Goal: Task Accomplishment & Management: Manage account settings

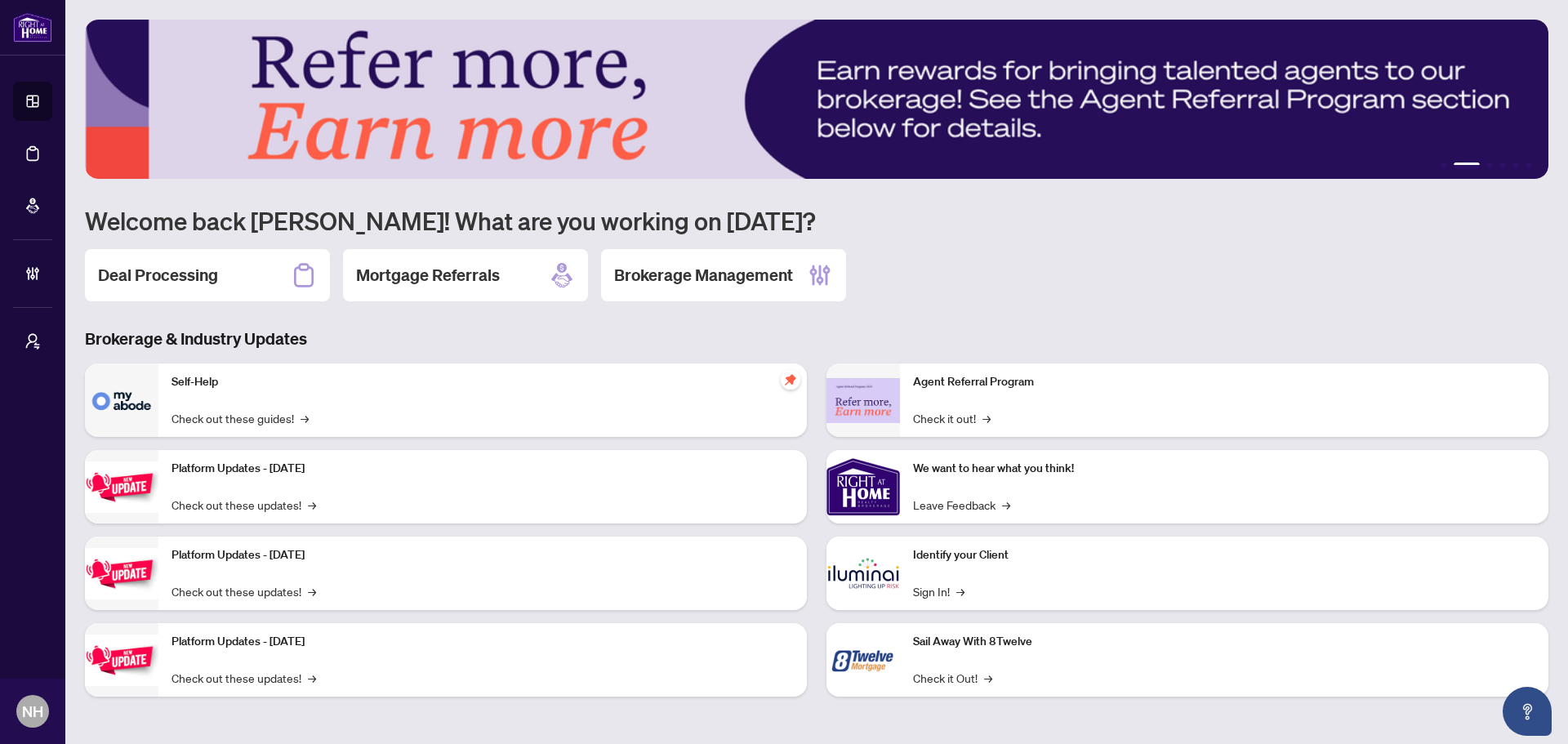
click at [189, 305] on div "1 2 3 4 5 6 Welcome back [PERSON_NAME]! What are you working on [DATE]? Deal Pr…" at bounding box center [817, 370] width 1464 height 702
click at [196, 288] on div "Deal Processing" at bounding box center [208, 275] width 245 height 52
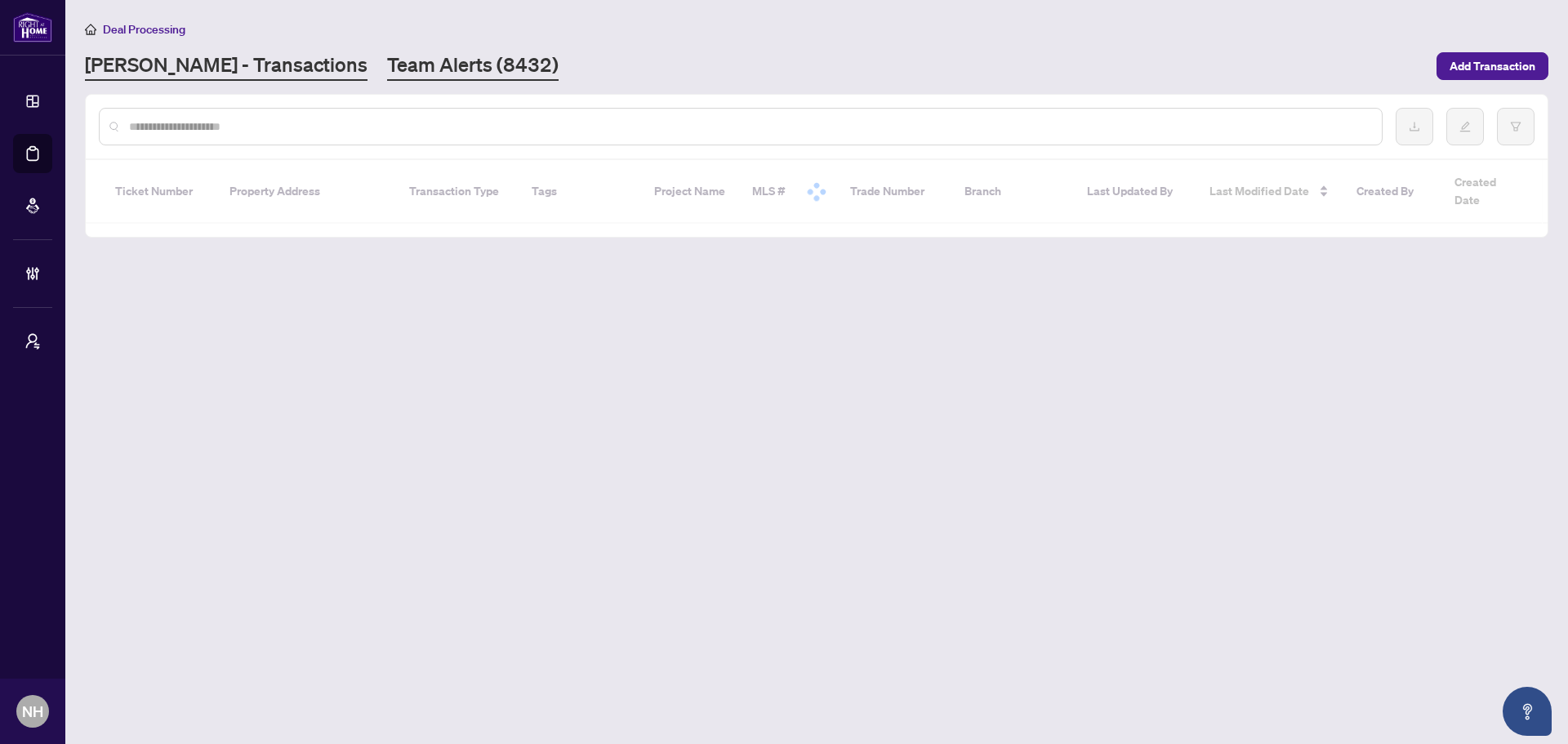
click at [426, 60] on link "Team Alerts (8432)" at bounding box center [473, 66] width 172 height 30
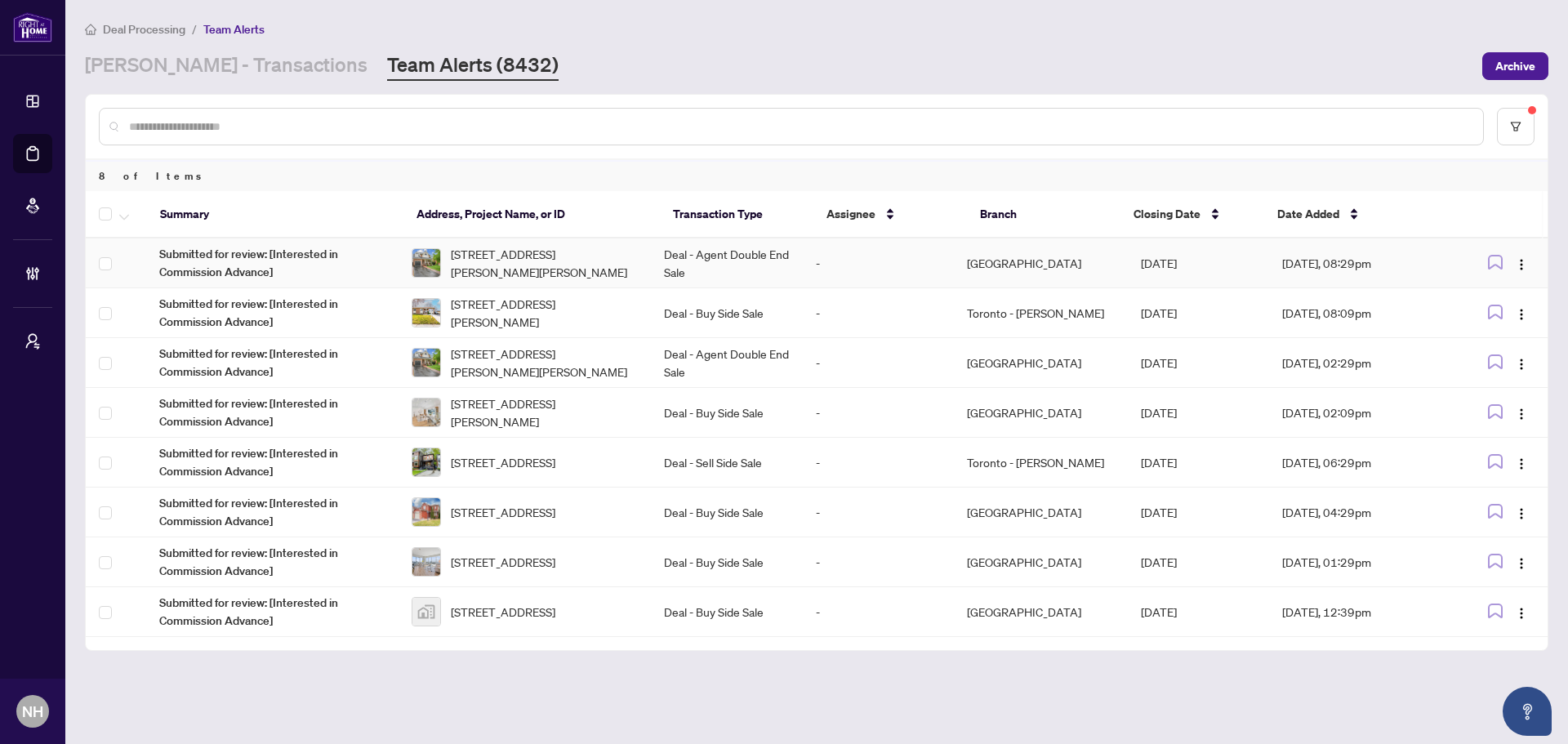
click at [832, 248] on td "-" at bounding box center [878, 262] width 151 height 49
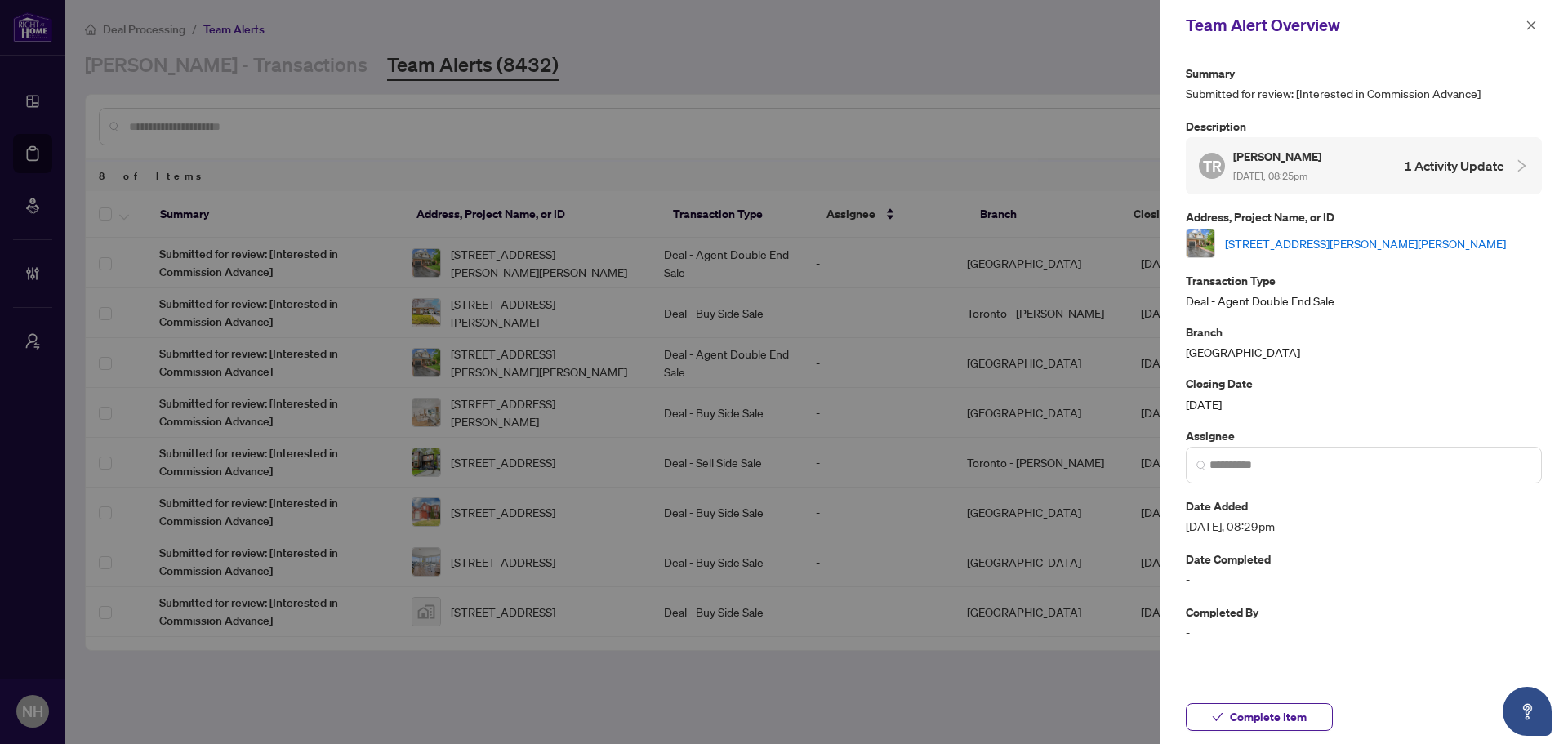
click at [1306, 243] on link "[STREET_ADDRESS][PERSON_NAME][PERSON_NAME]" at bounding box center [1365, 244] width 281 height 18
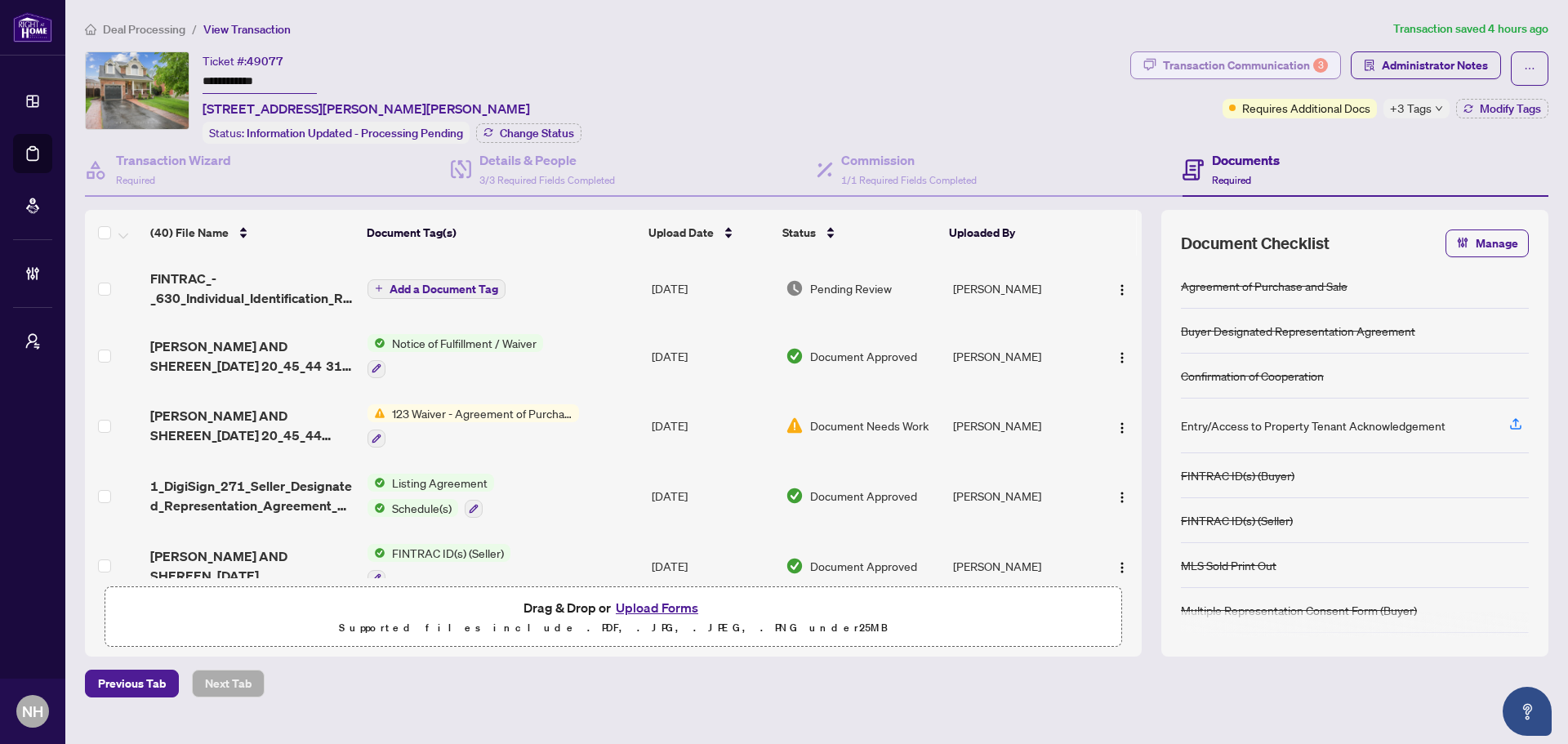
click at [1212, 66] on div "Transaction Communication 3" at bounding box center [1245, 65] width 165 height 26
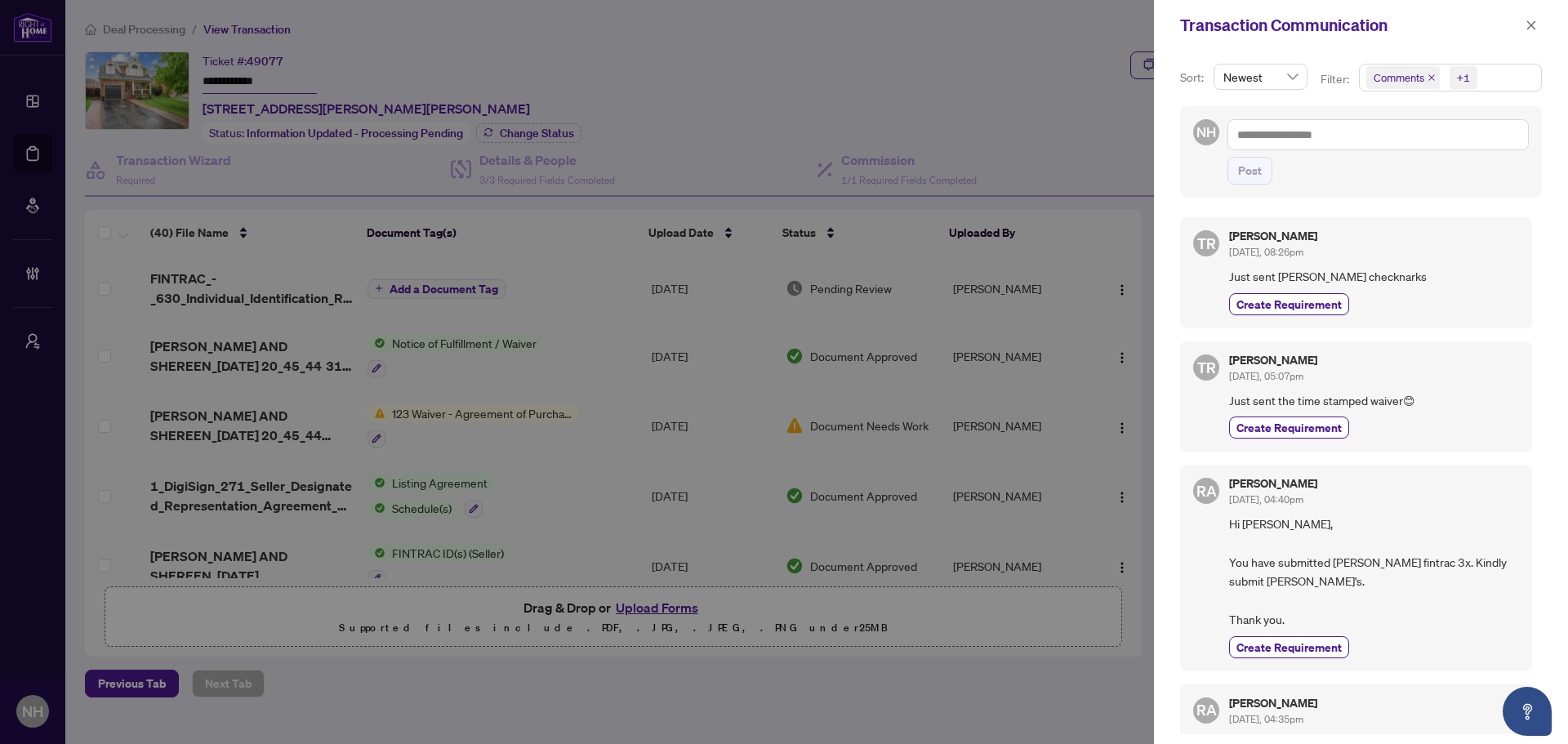
click at [1431, 80] on icon "close" at bounding box center [1431, 77] width 8 height 8
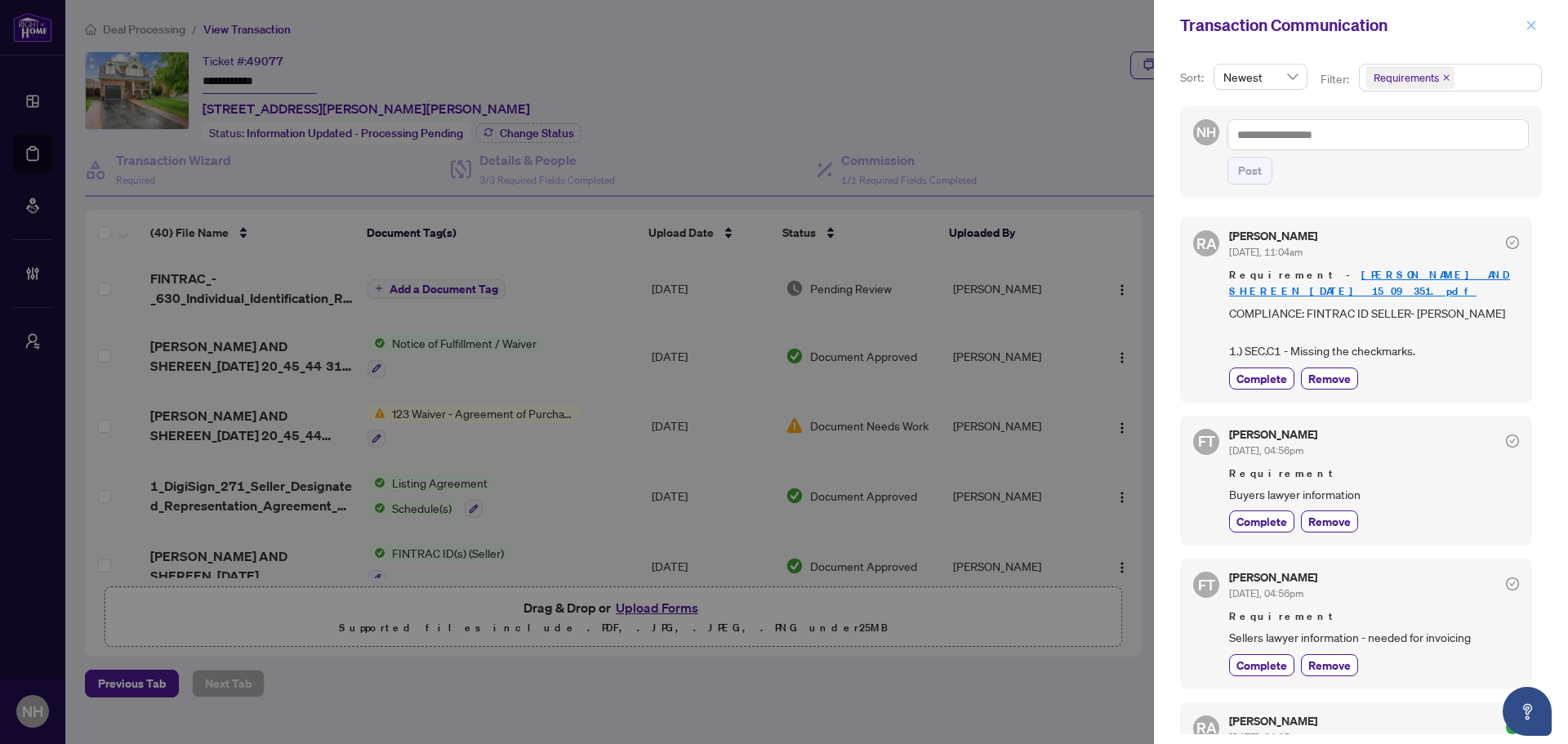
click at [1537, 28] on button "button" at bounding box center [1531, 25] width 22 height 20
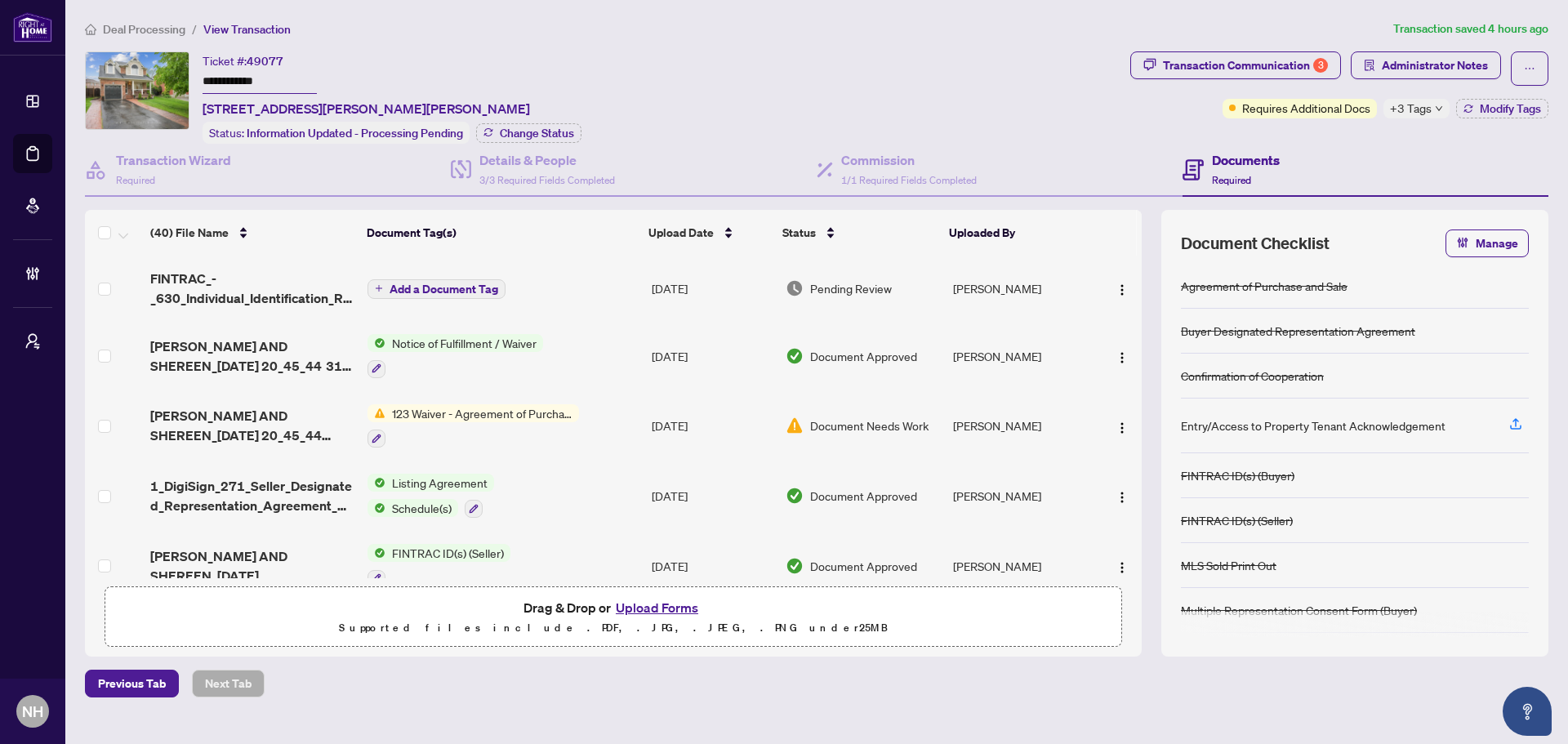
click at [115, 28] on span "Deal Processing" at bounding box center [145, 30] width 83 height 14
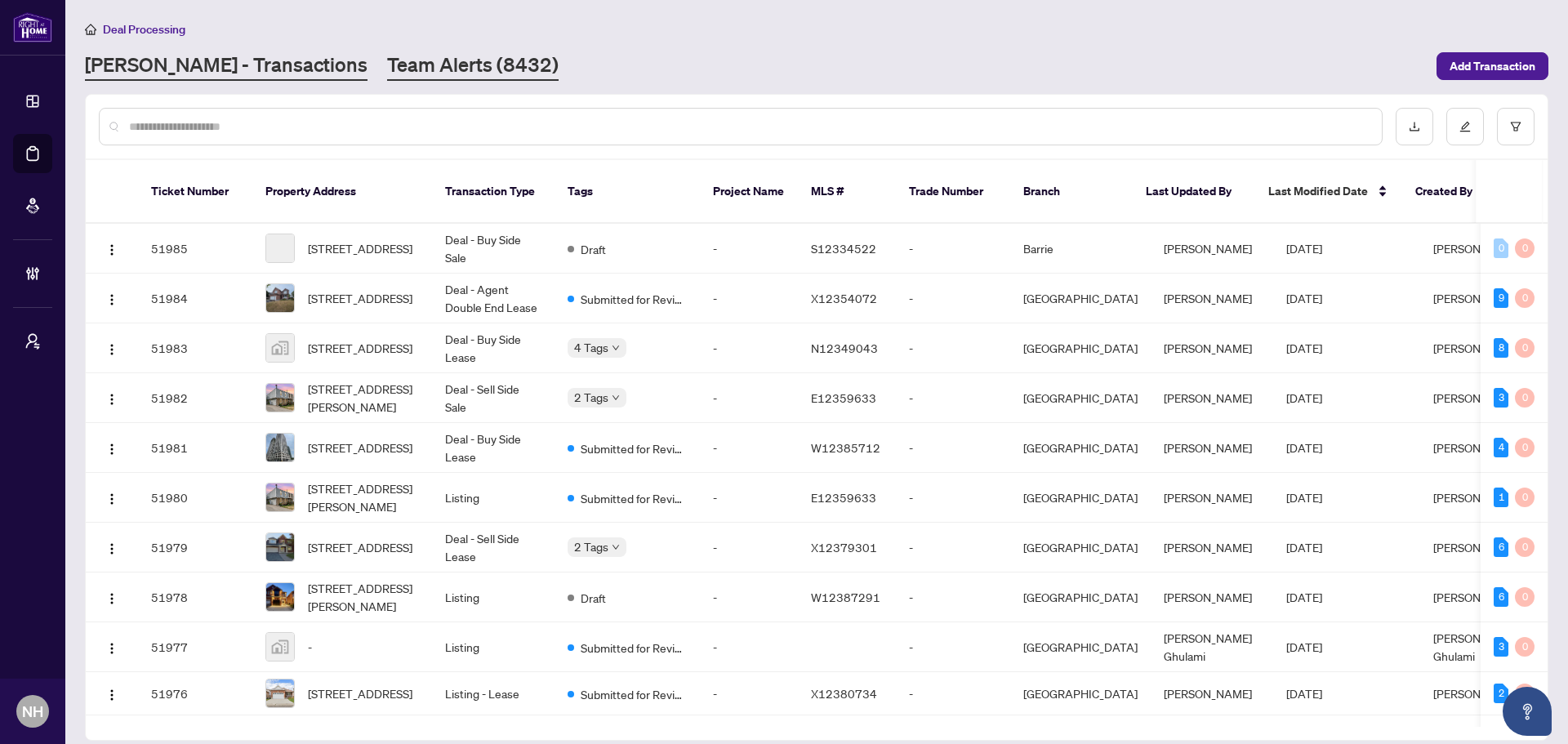
drag, startPoint x: 424, startPoint y: 43, endPoint x: 417, endPoint y: 66, distance: 24.0
click at [423, 43] on div "Deal Processing [PERSON_NAME] - Transactions Team Alerts (8432) Add Transaction" at bounding box center [817, 50] width 1464 height 61
click at [417, 69] on link "Team Alerts (8432)" at bounding box center [473, 66] width 172 height 30
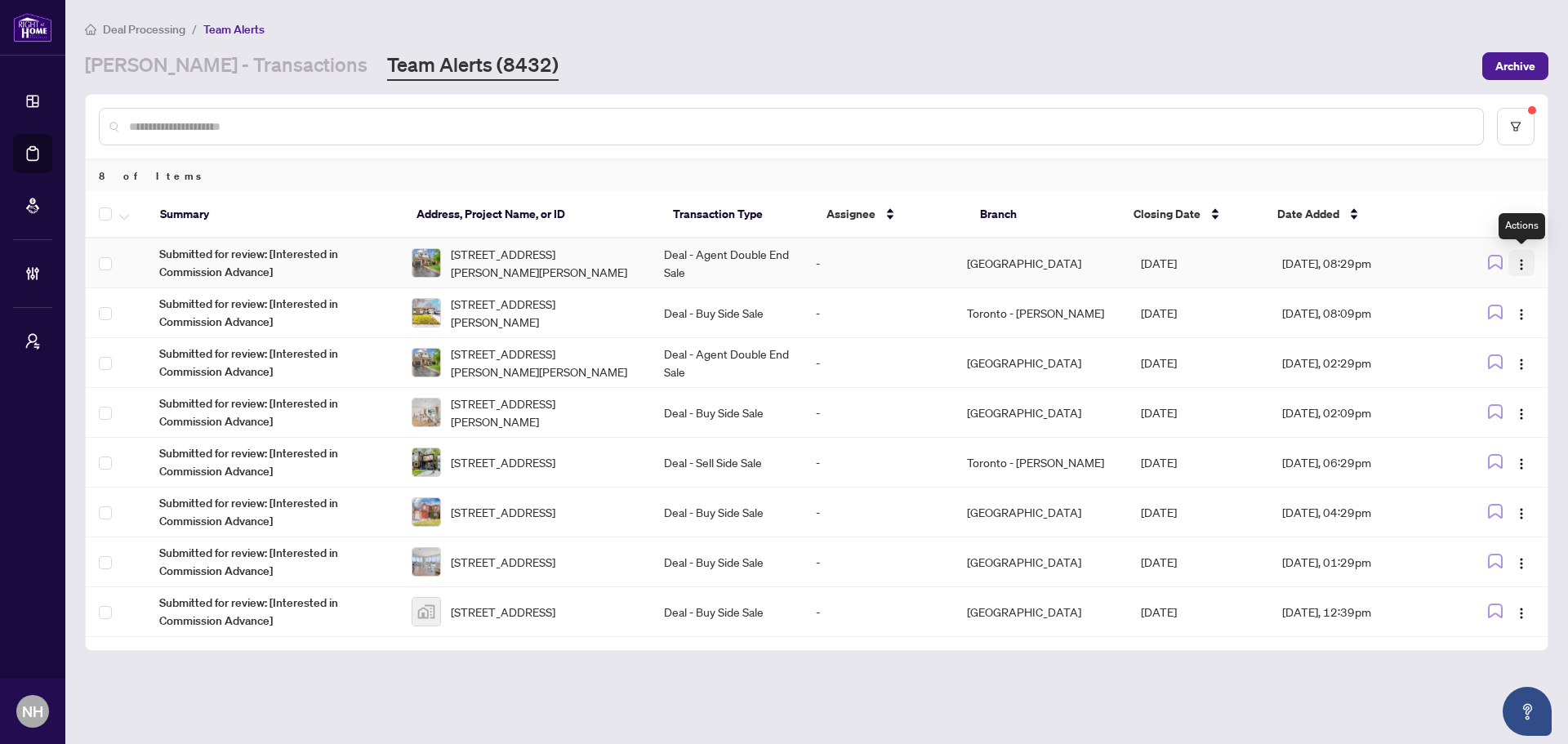
click at [1524, 267] on img "button" at bounding box center [1521, 264] width 13 height 13
click at [1464, 345] on span "Complete Item" at bounding box center [1484, 347] width 76 height 18
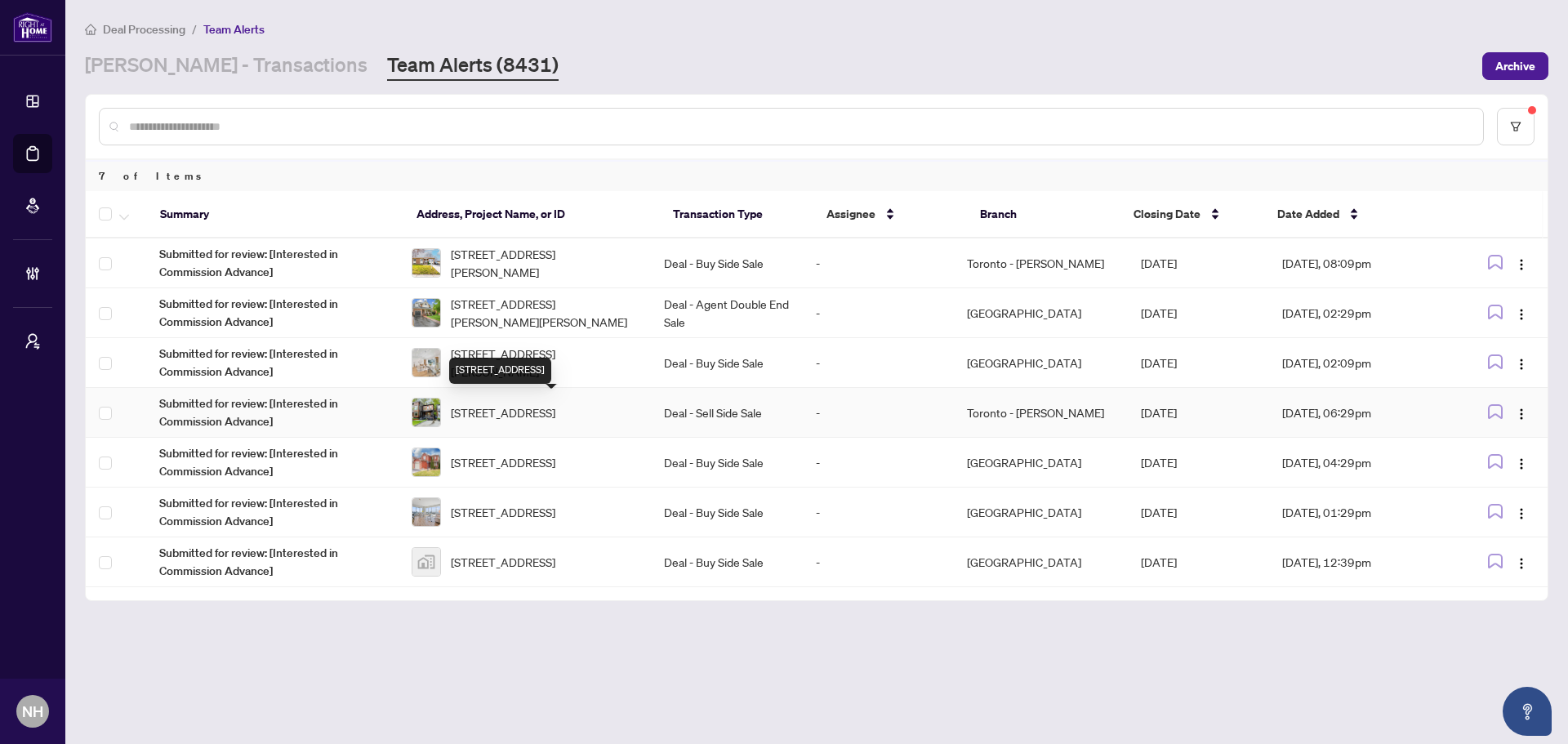
click at [555, 418] on span "[STREET_ADDRESS]" at bounding box center [503, 412] width 104 height 18
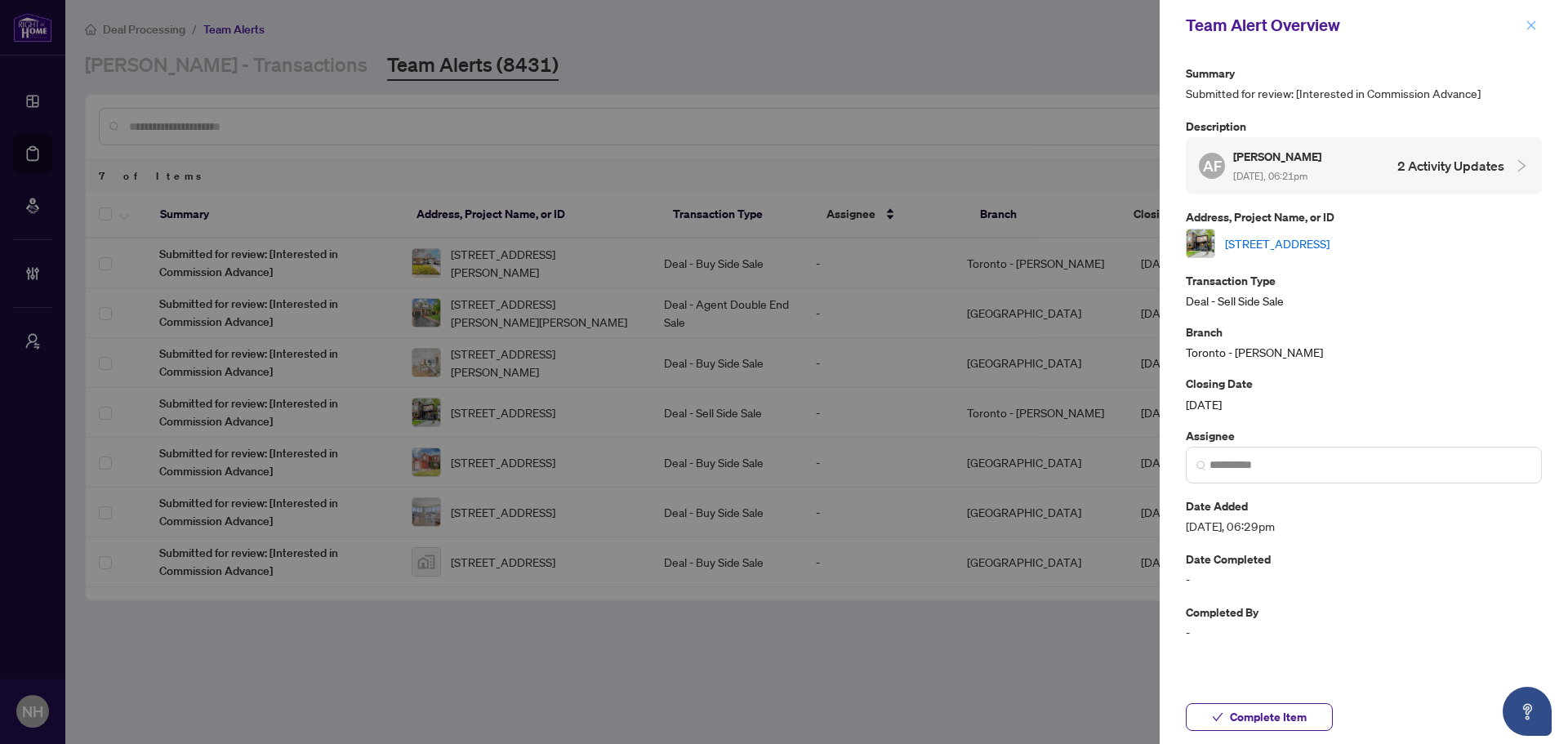
click at [1528, 23] on icon "close" at bounding box center [1531, 25] width 12 height 12
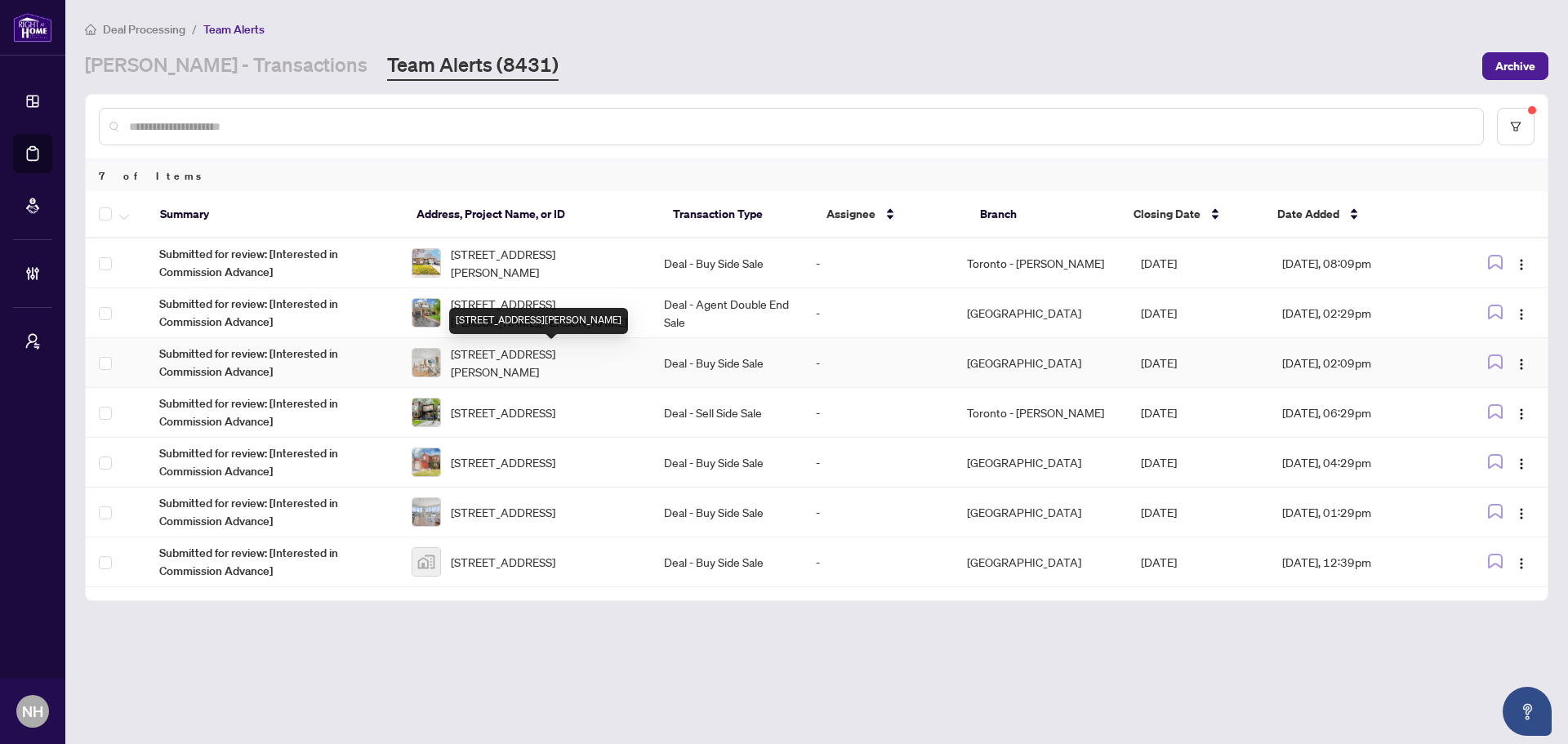
click at [584, 370] on span "[STREET_ADDRESS][PERSON_NAME]" at bounding box center [545, 363] width 187 height 36
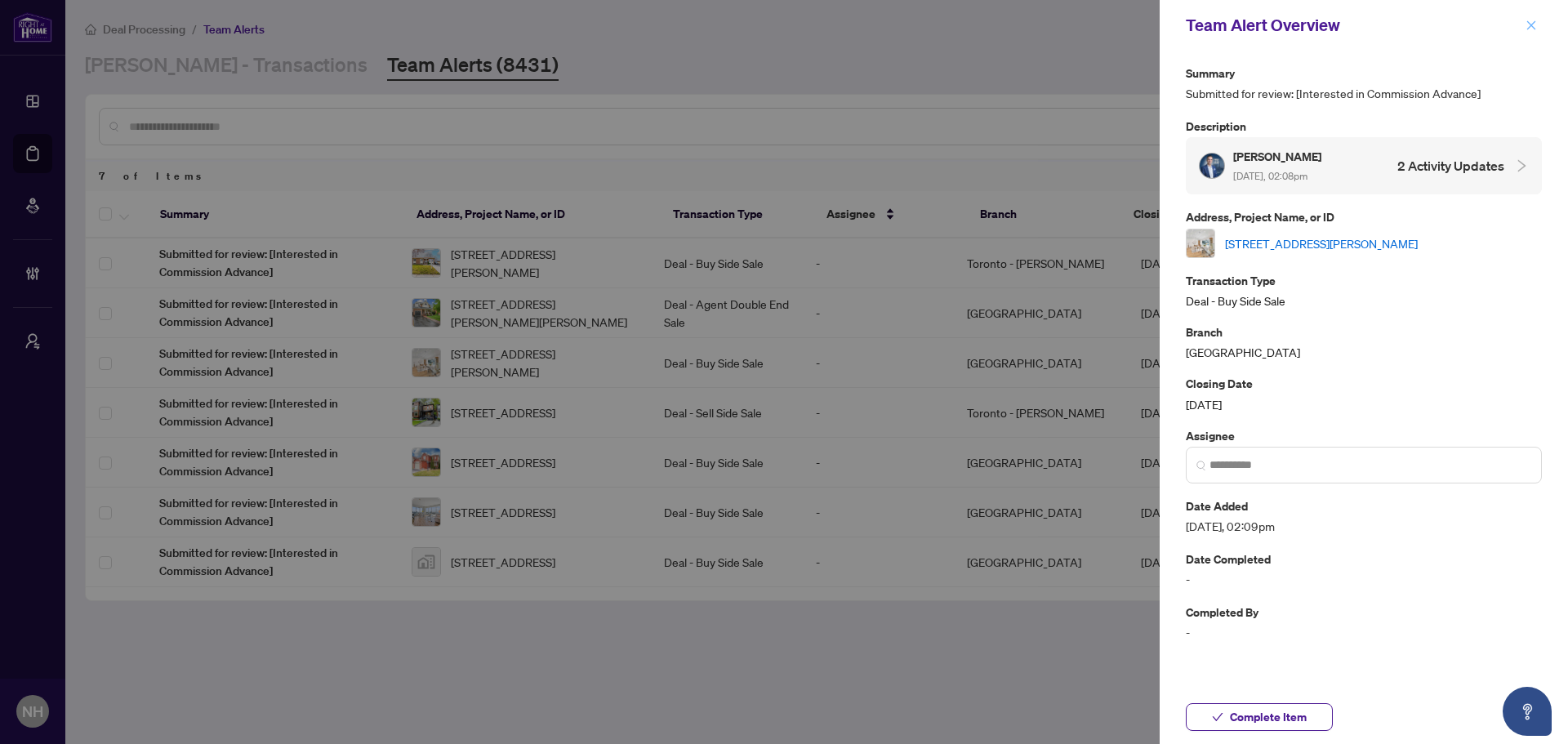
click at [1530, 28] on icon "close" at bounding box center [1531, 25] width 12 height 12
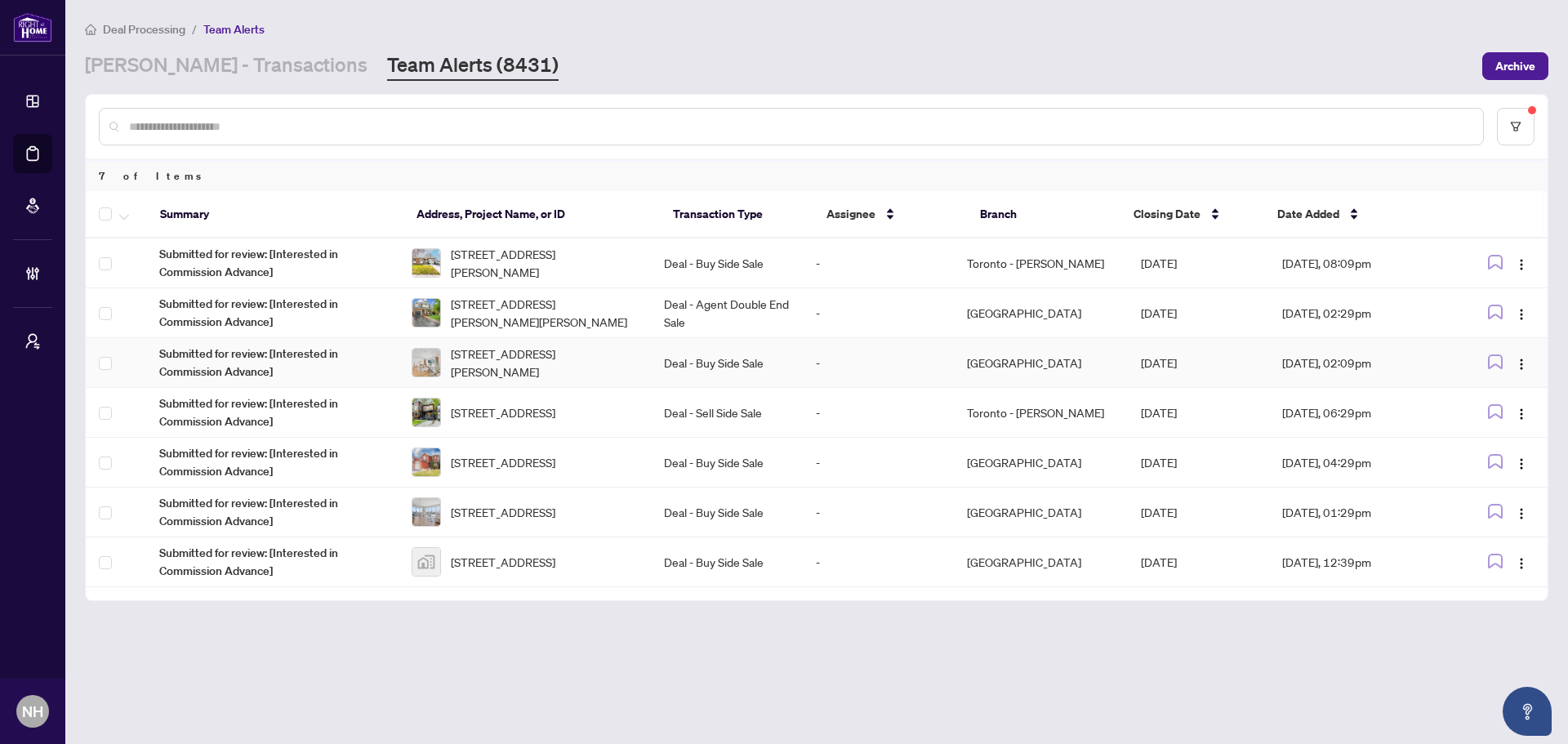
click at [501, 368] on span "[STREET_ADDRESS][PERSON_NAME]" at bounding box center [545, 363] width 187 height 36
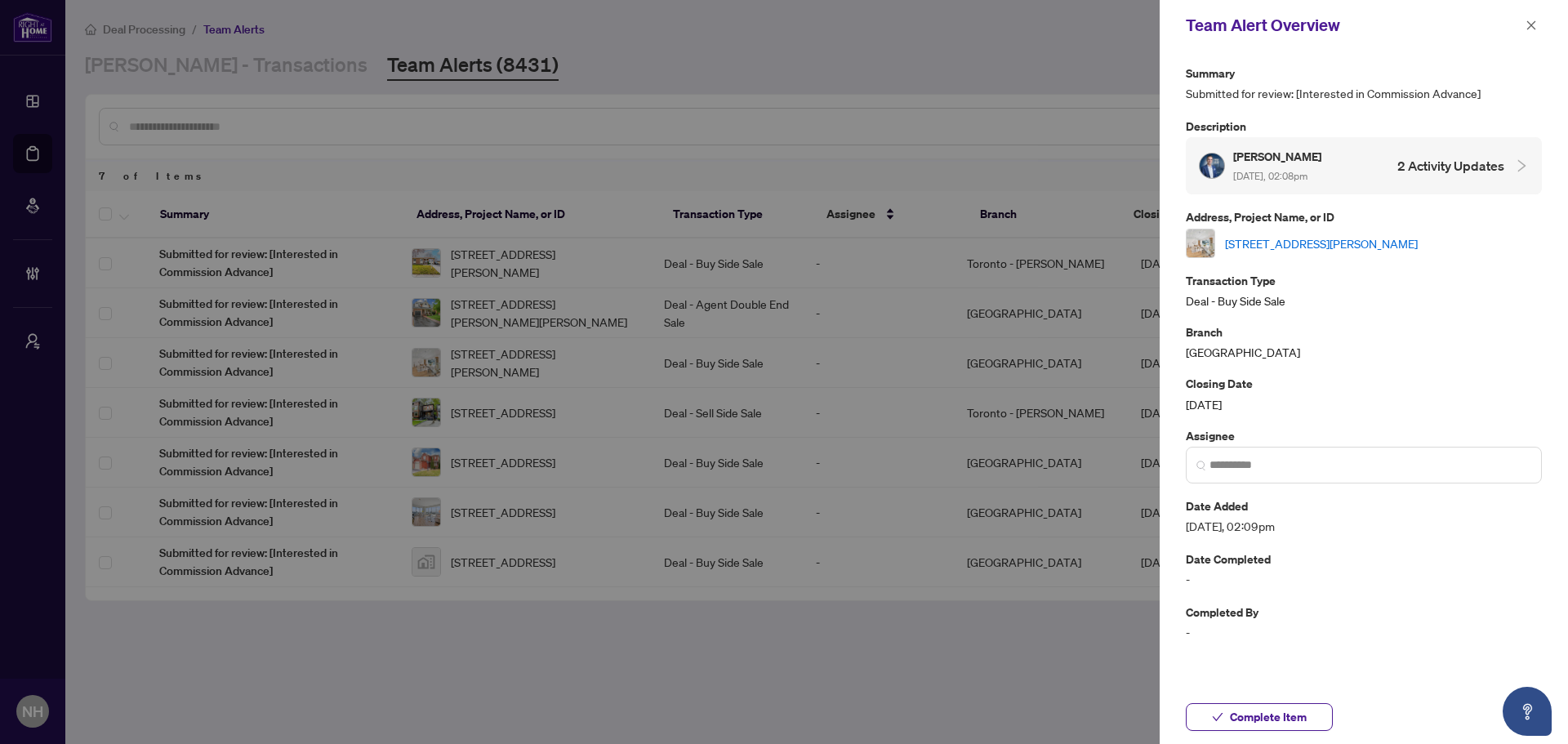
click at [1397, 244] on link "[STREET_ADDRESS][PERSON_NAME]" at bounding box center [1321, 244] width 193 height 18
click at [1528, 21] on icon "close" at bounding box center [1531, 25] width 12 height 12
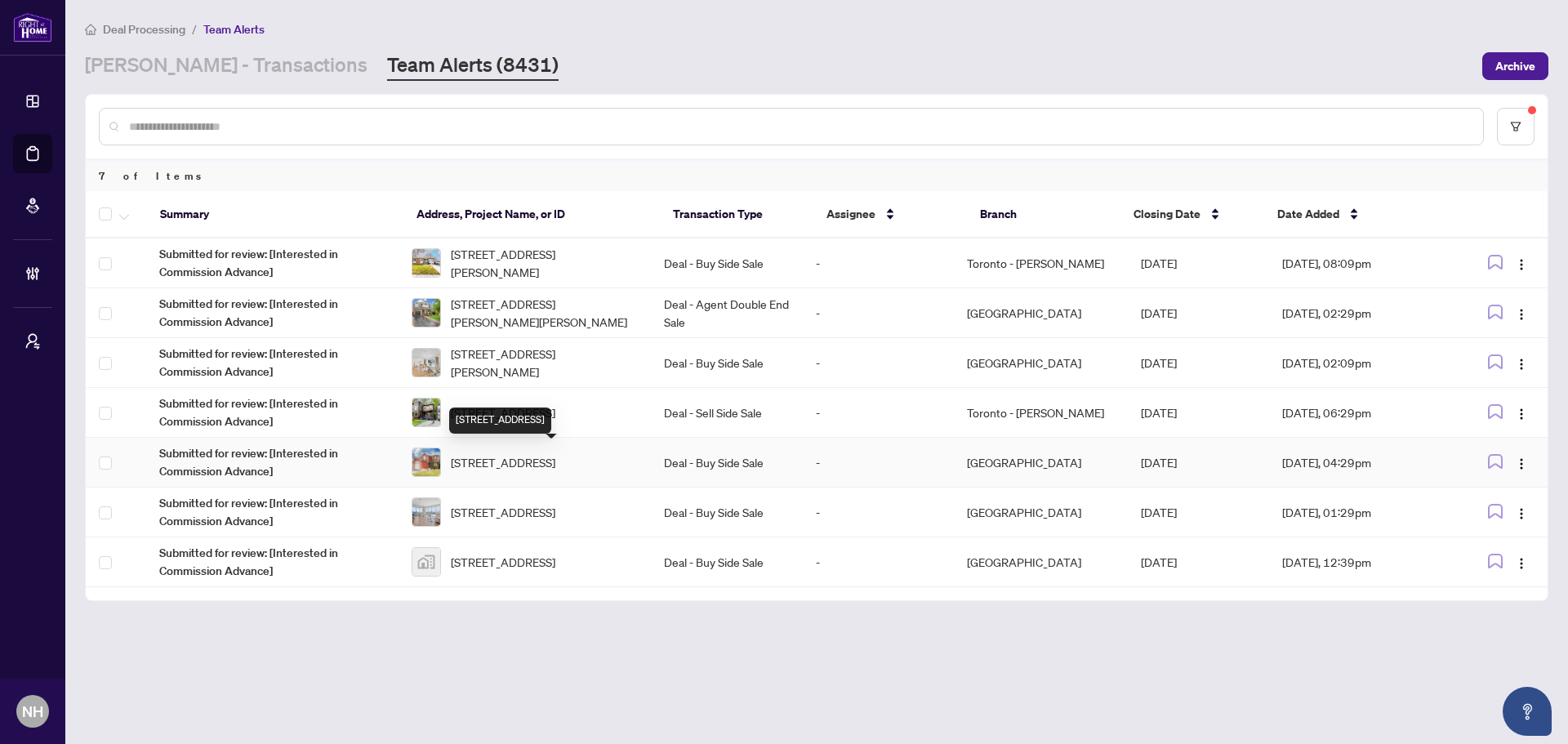
click at [555, 453] on span "[STREET_ADDRESS]" at bounding box center [503, 462] width 104 height 18
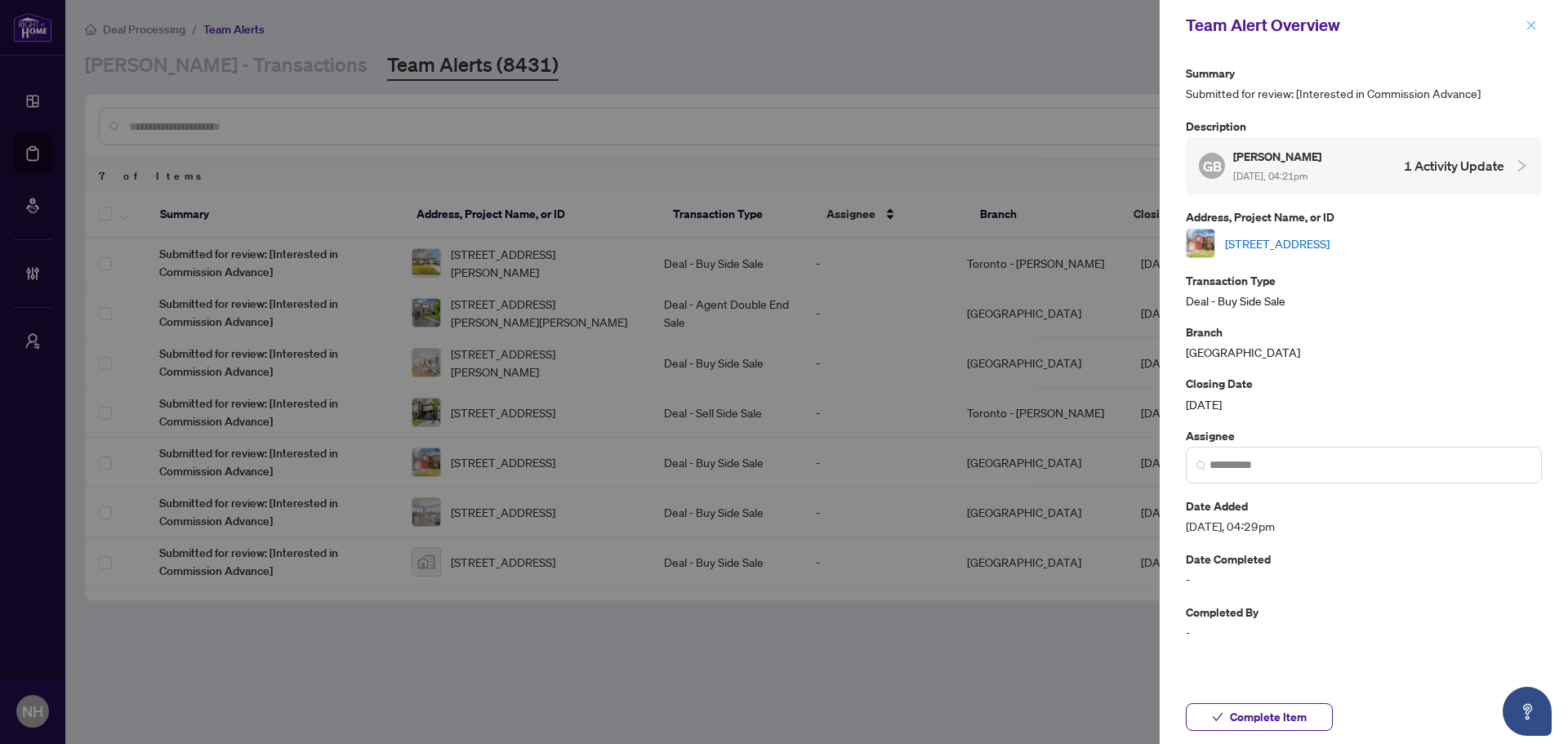
click at [1524, 22] on button "button" at bounding box center [1531, 25] width 22 height 20
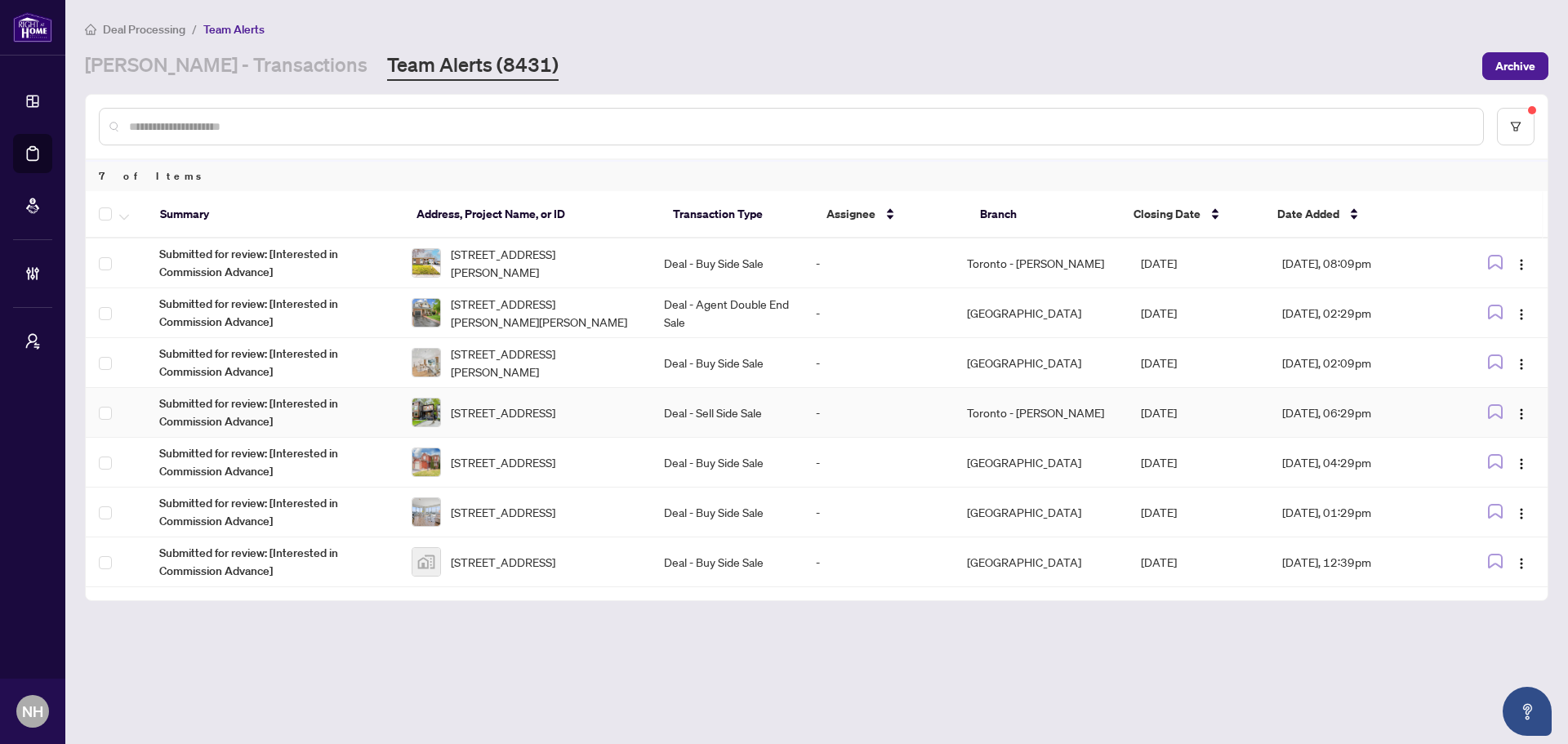
click at [555, 417] on span "[STREET_ADDRESS]" at bounding box center [503, 412] width 104 height 18
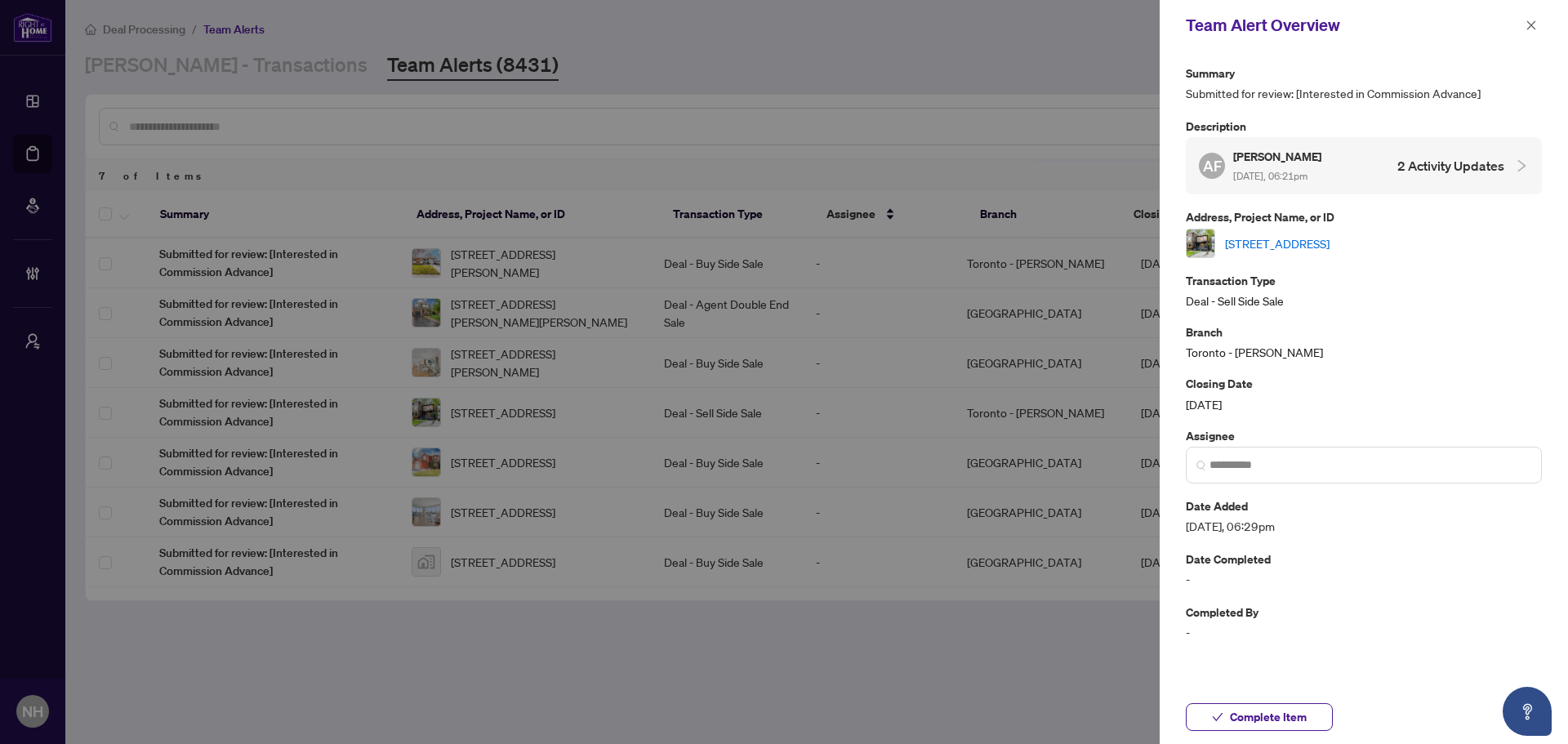
click at [1529, 30] on icon "close" at bounding box center [1531, 25] width 12 height 12
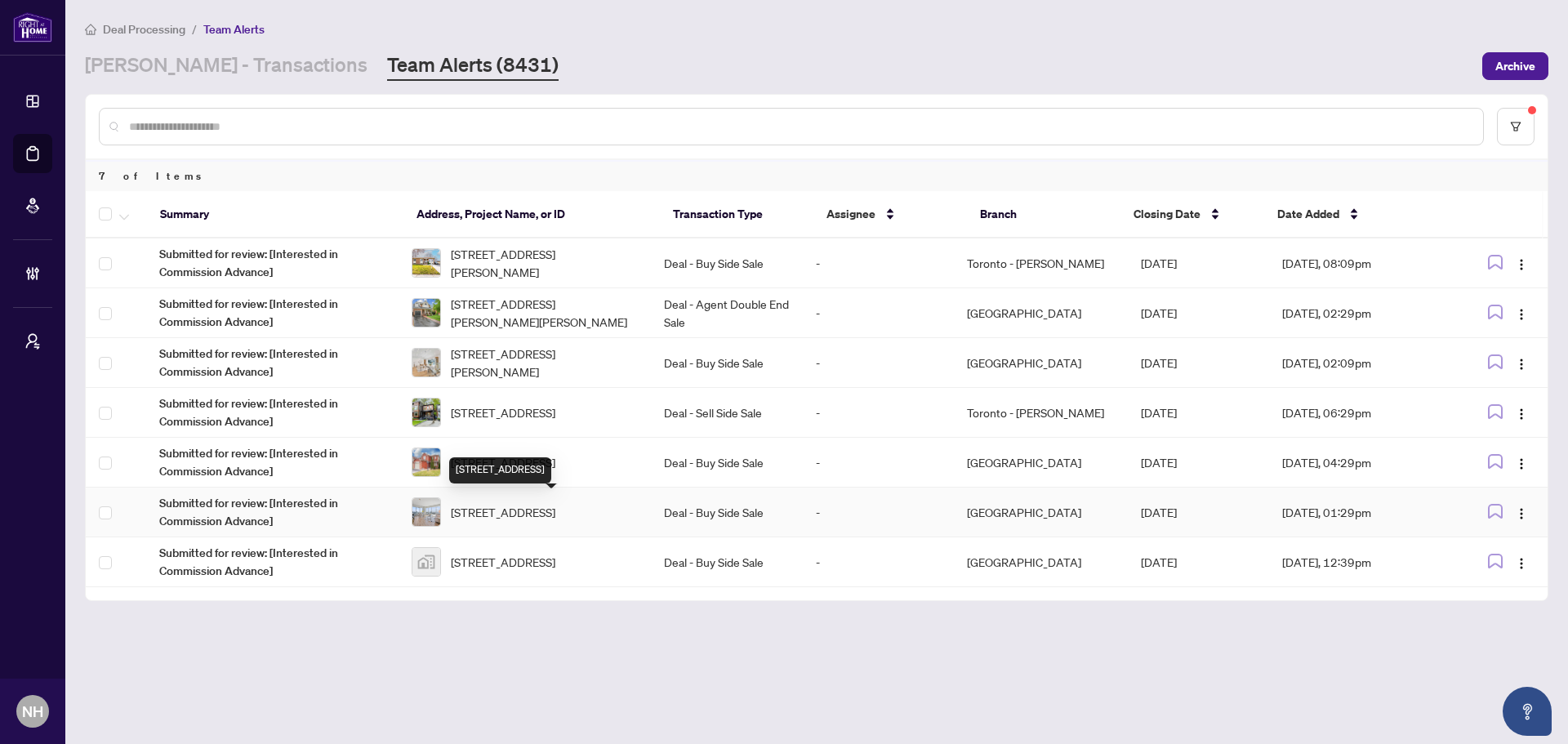
click at [555, 507] on span "[STREET_ADDRESS]" at bounding box center [503, 512] width 104 height 18
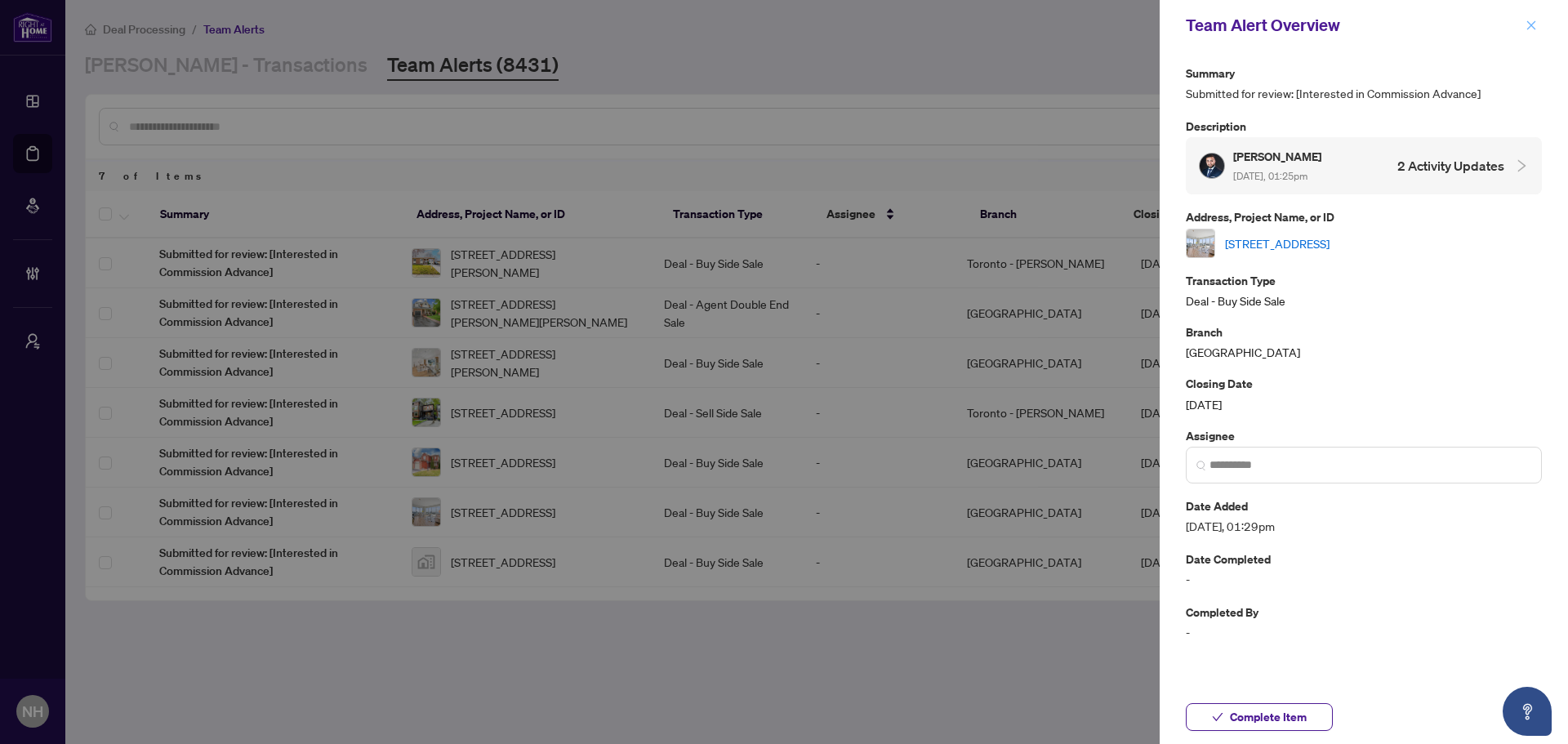
click at [1528, 24] on icon "close" at bounding box center [1531, 25] width 12 height 12
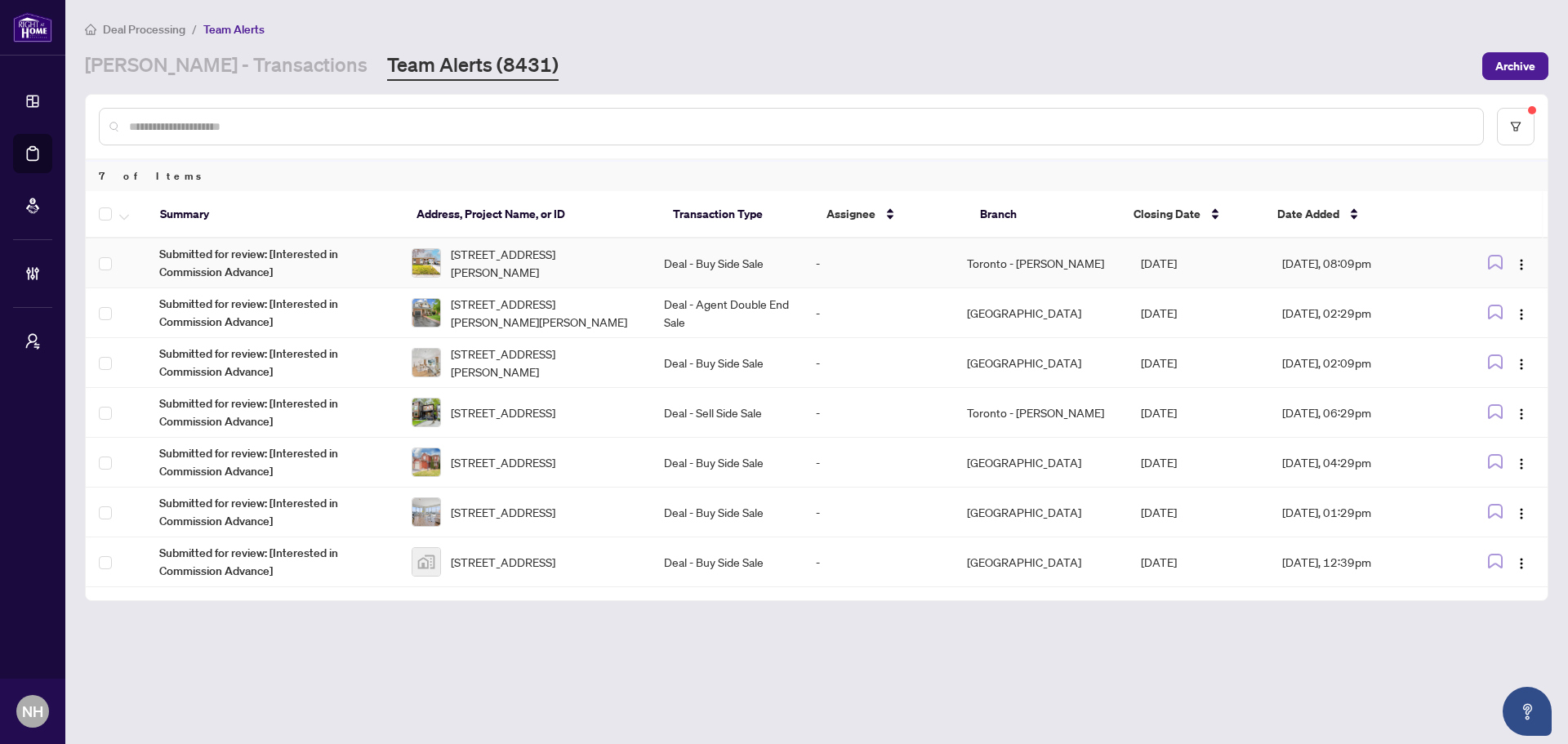
click at [537, 270] on span "[STREET_ADDRESS][PERSON_NAME]" at bounding box center [545, 263] width 187 height 36
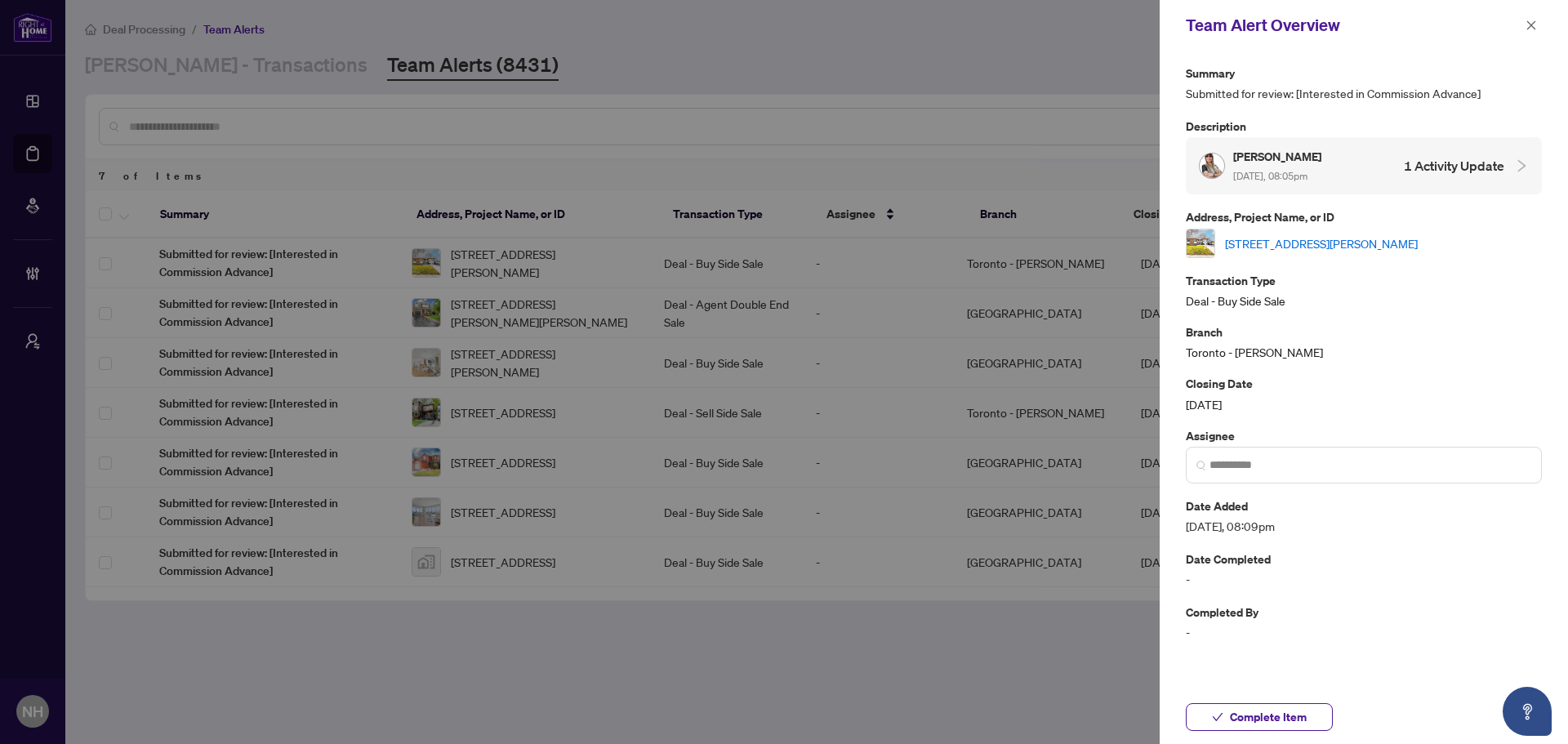
click at [1289, 155] on h5 "[PERSON_NAME]" at bounding box center [1278, 156] width 91 height 19
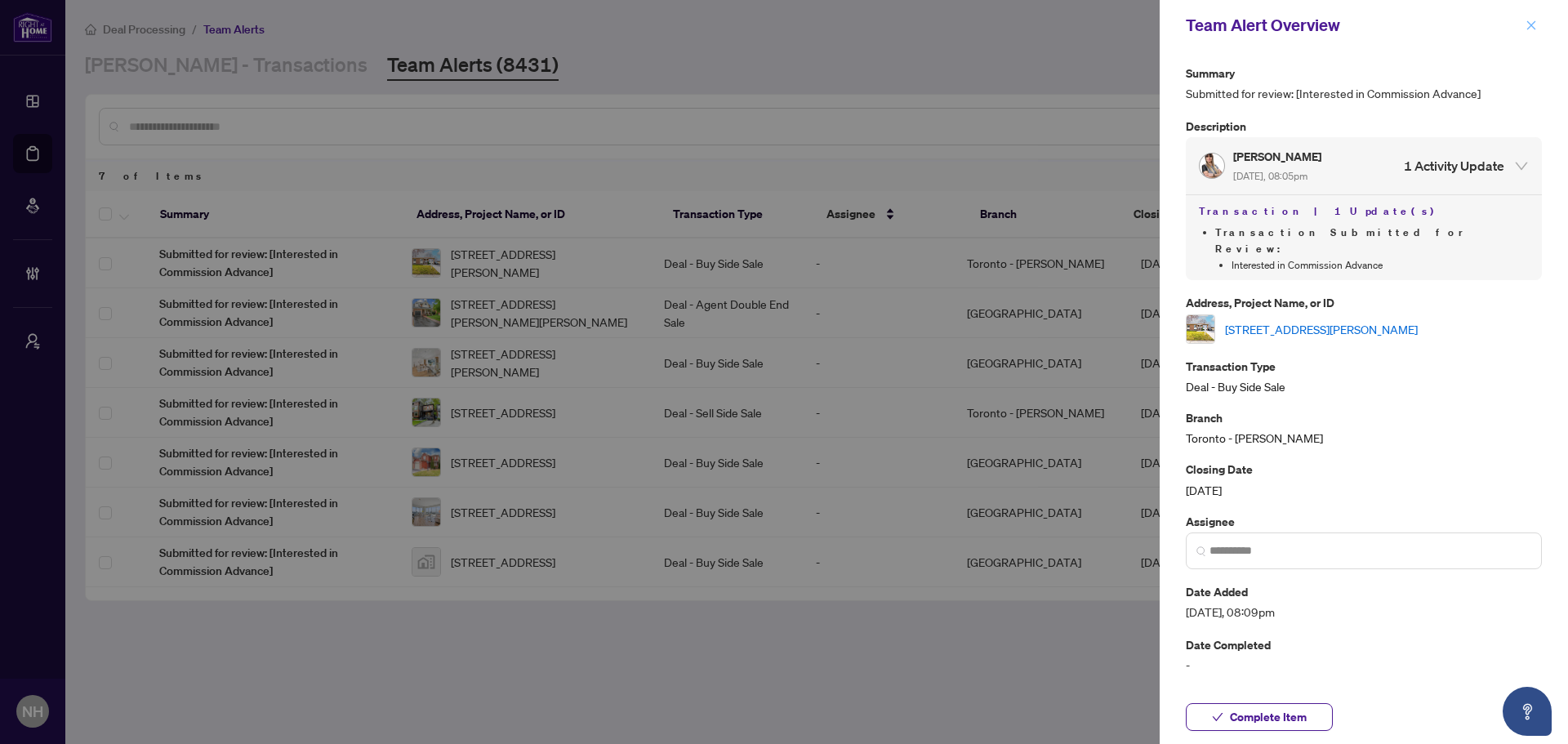
click at [1540, 22] on button "button" at bounding box center [1531, 25] width 22 height 20
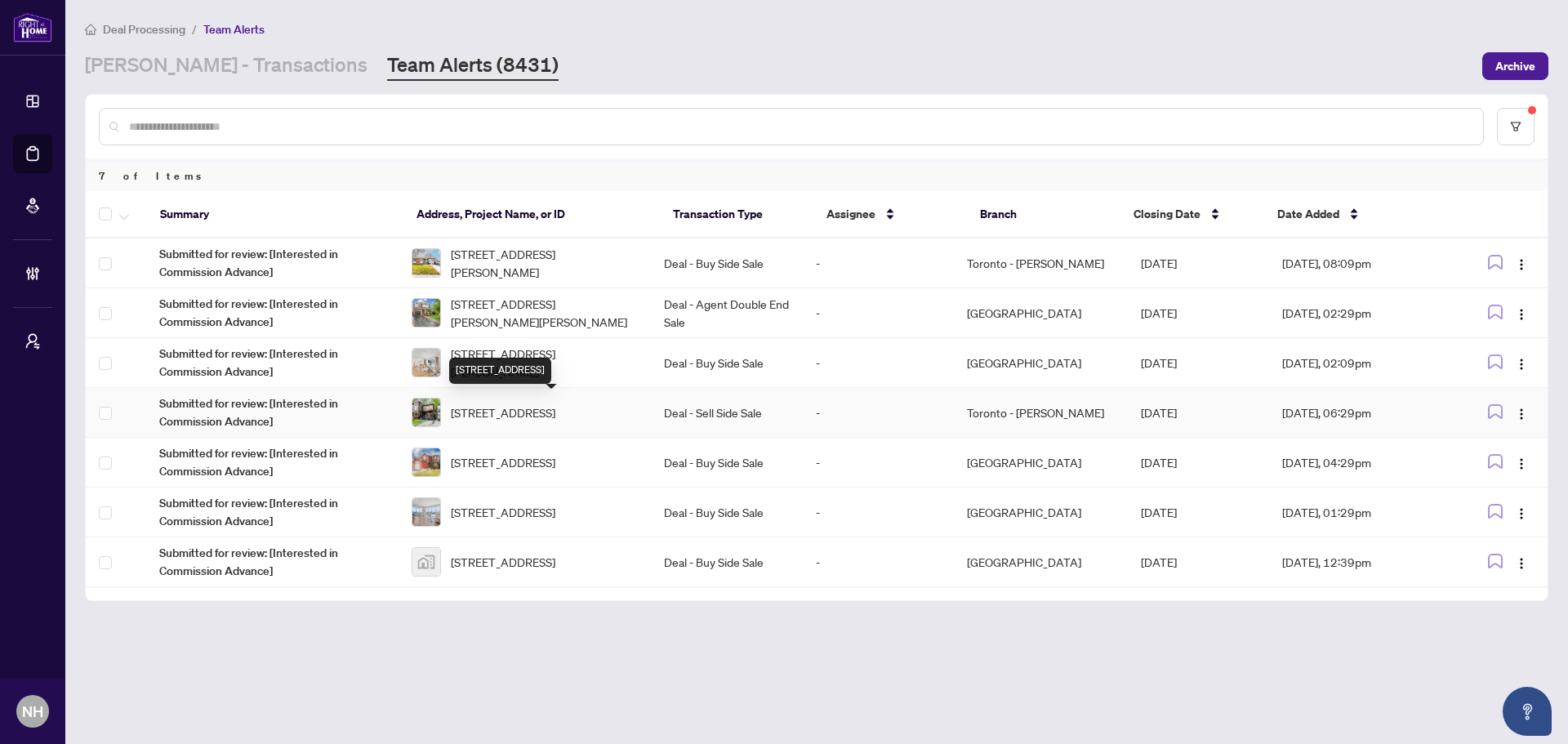
click at [555, 404] on span "[STREET_ADDRESS]" at bounding box center [503, 412] width 104 height 18
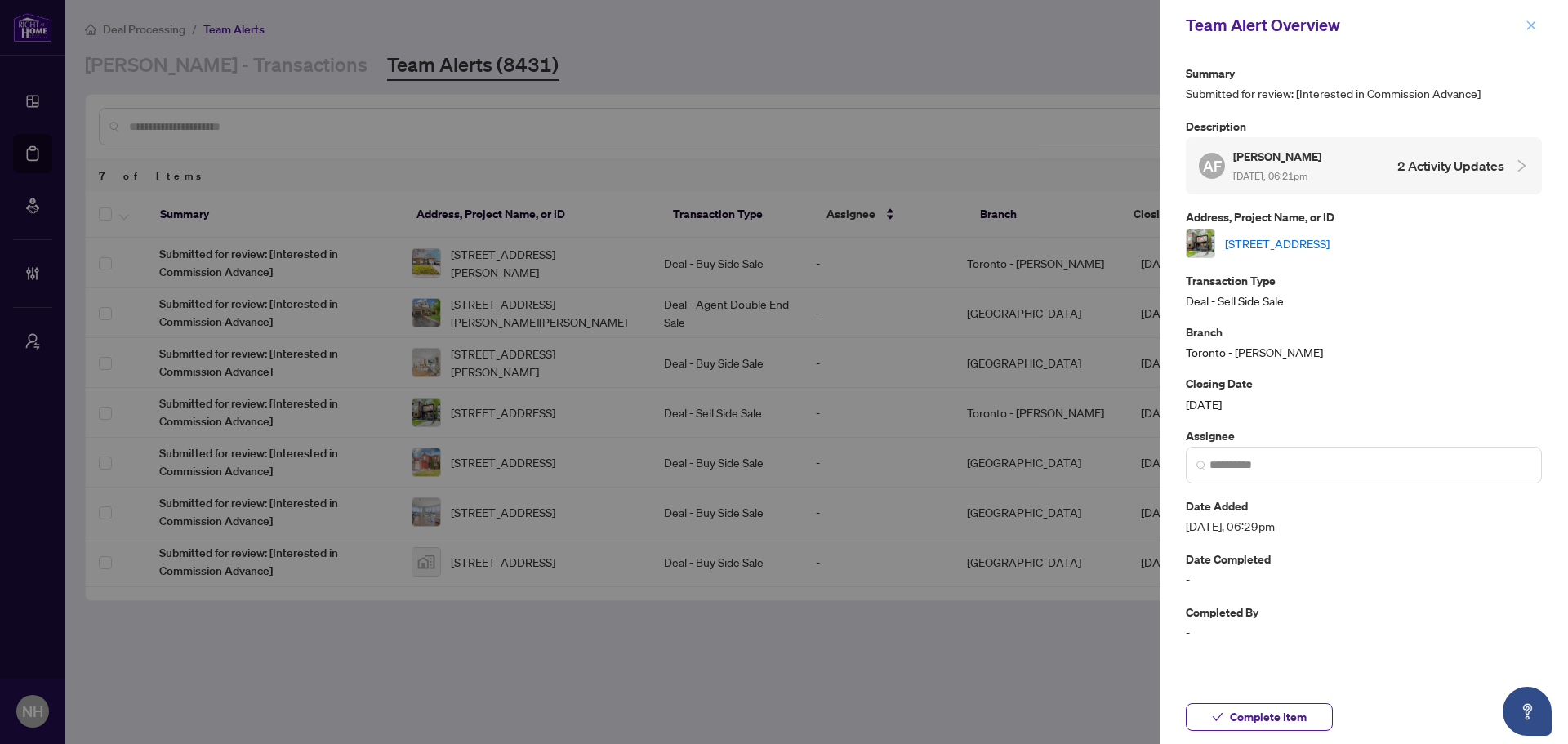
click at [1532, 27] on icon "close" at bounding box center [1532, 25] width 9 height 9
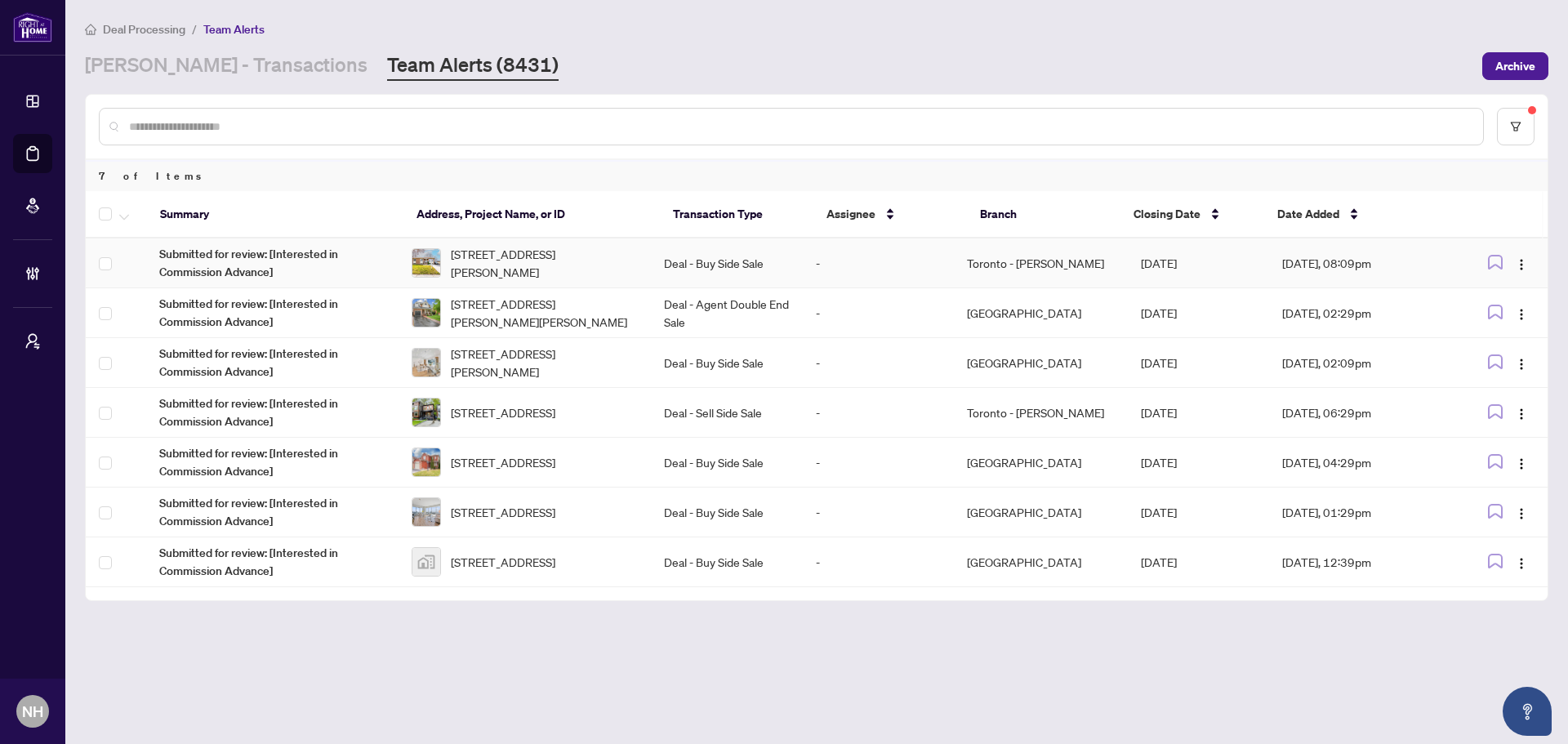
click at [500, 251] on span "[STREET_ADDRESS][PERSON_NAME]" at bounding box center [545, 263] width 187 height 36
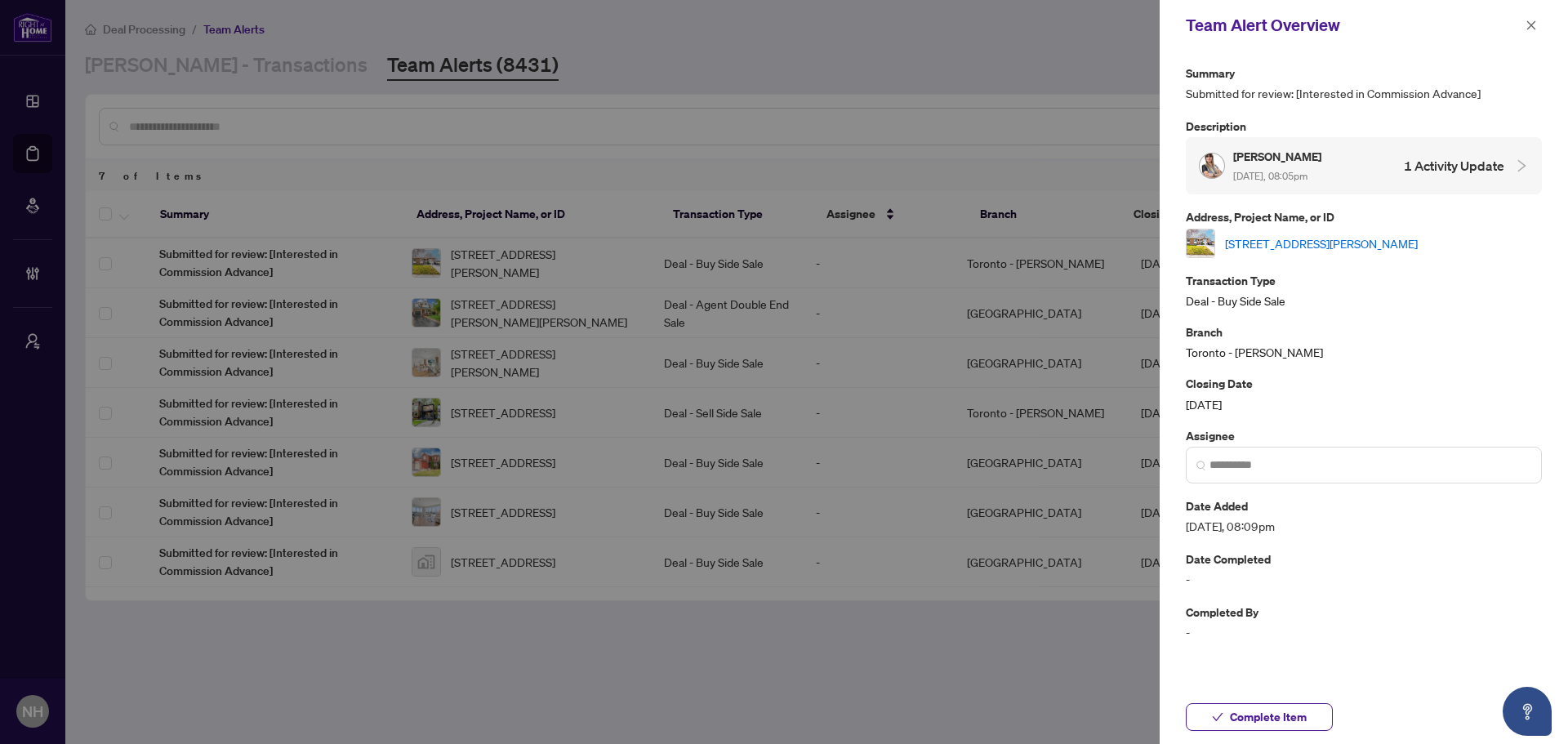
click at [1330, 243] on link "[STREET_ADDRESS][PERSON_NAME]" at bounding box center [1321, 244] width 193 height 18
click at [1532, 24] on icon "close" at bounding box center [1532, 25] width 9 height 9
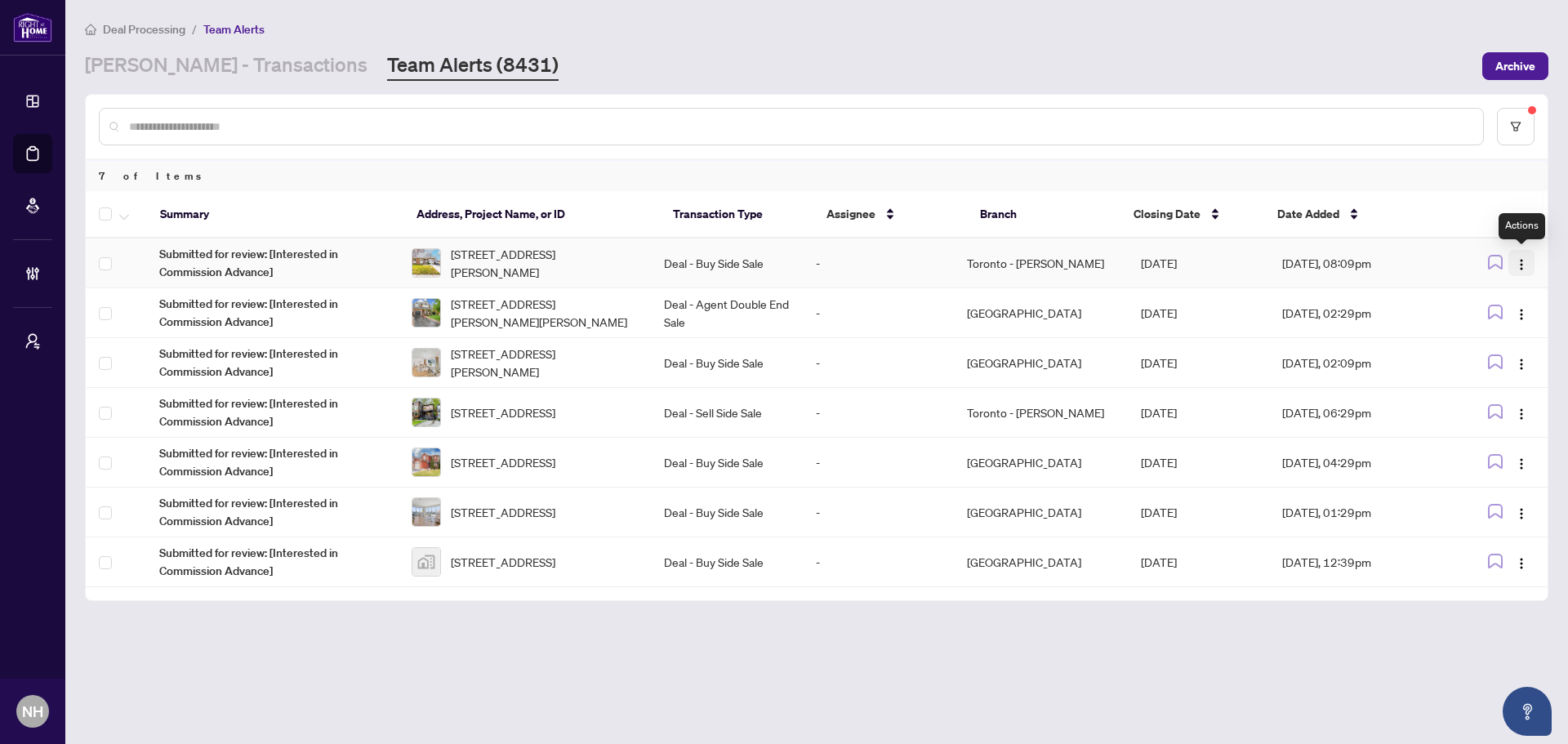
click img "button"
click span "Complete Item"
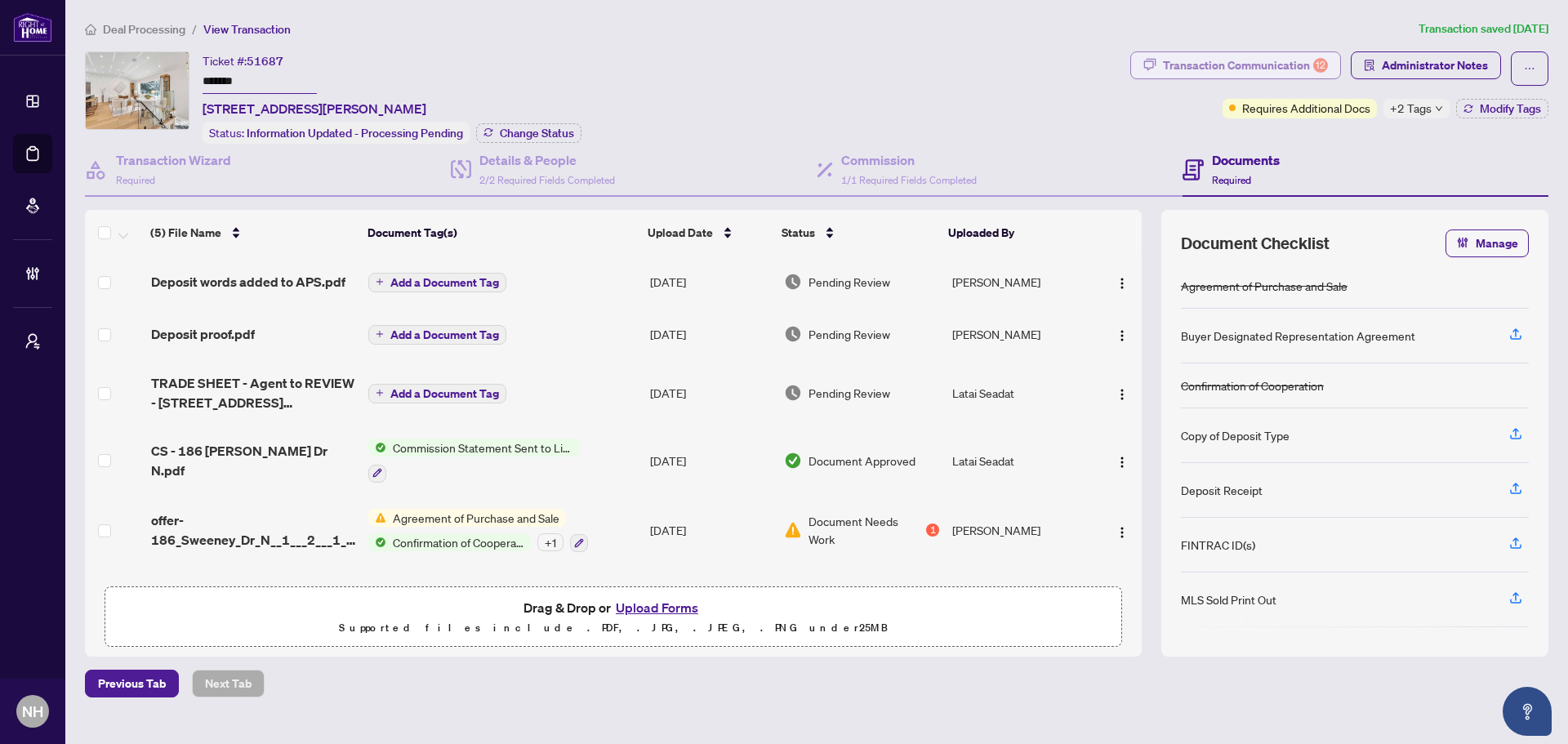
click at [1220, 66] on div "Transaction Communication 12" at bounding box center [1245, 65] width 165 height 26
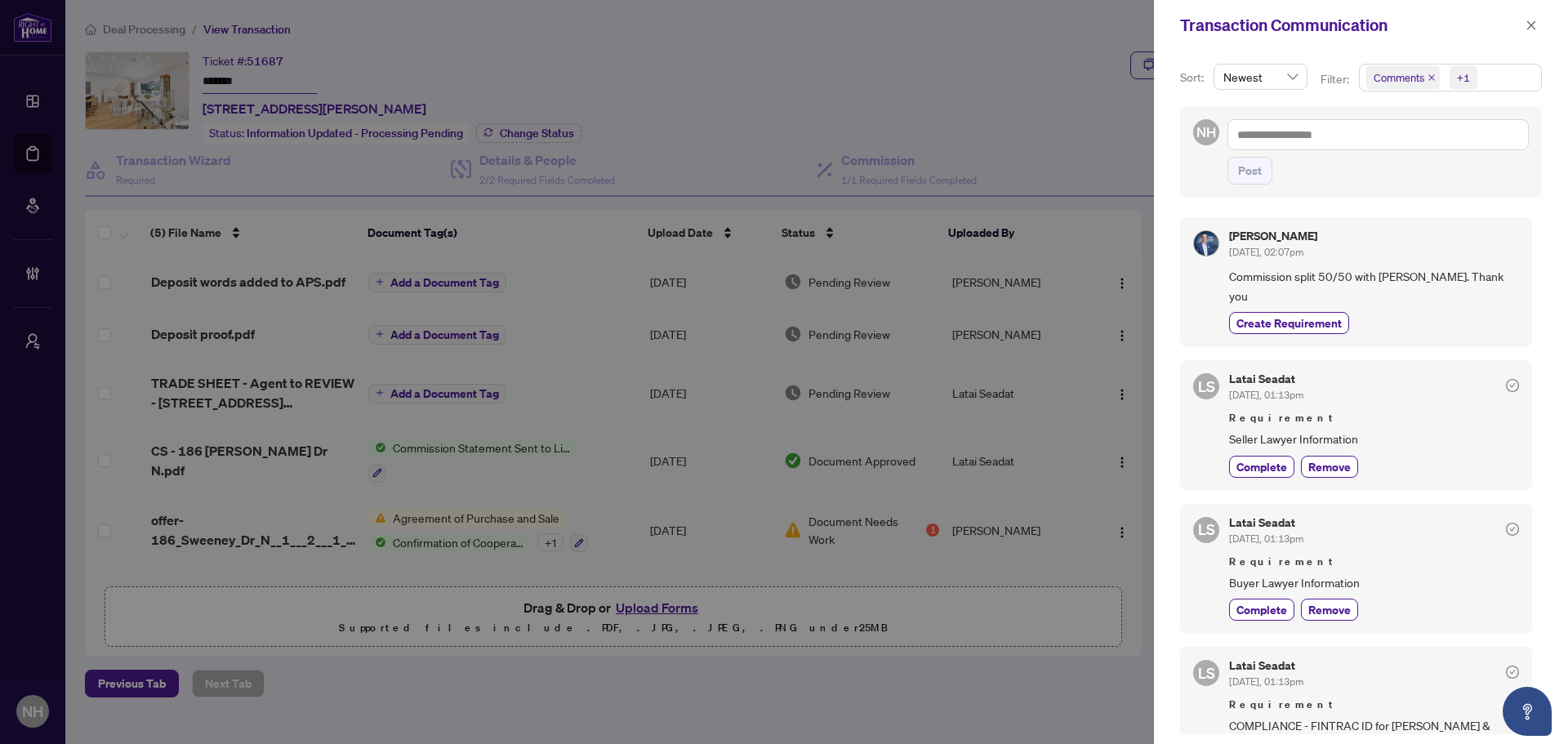
click at [1430, 79] on icon "close" at bounding box center [1431, 77] width 8 height 8
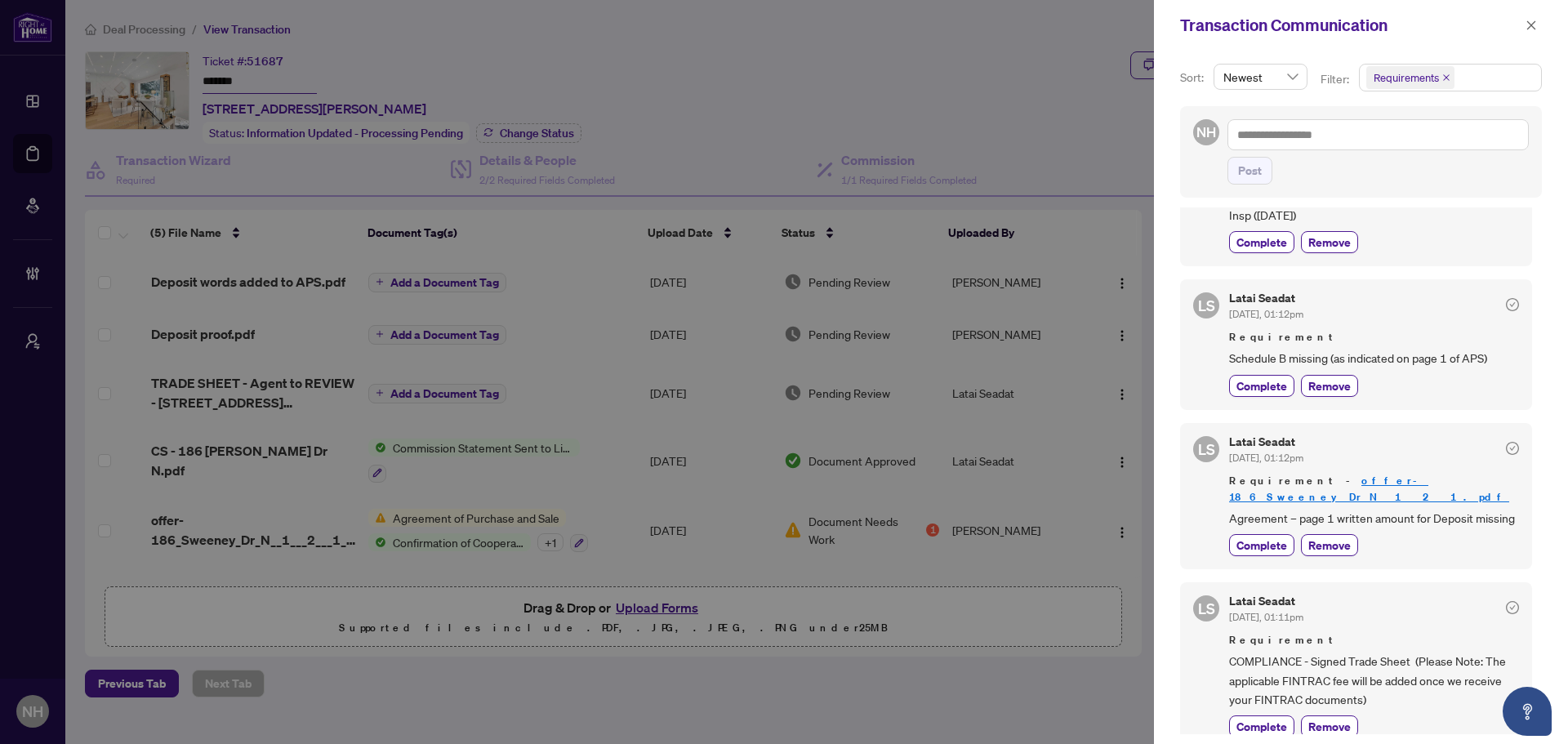
scroll to position [833, 0]
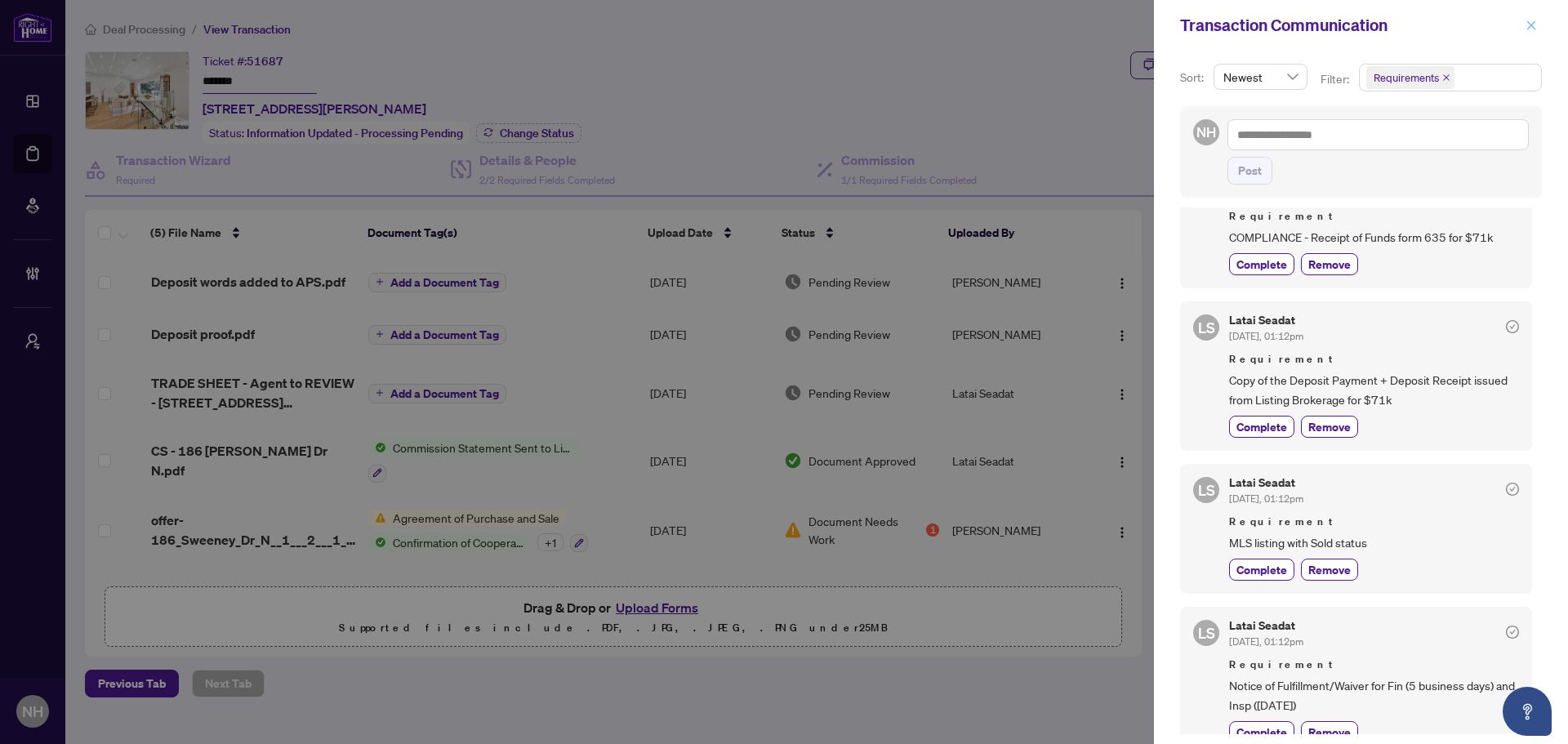
click at [1534, 26] on icon "close" at bounding box center [1531, 25] width 12 height 12
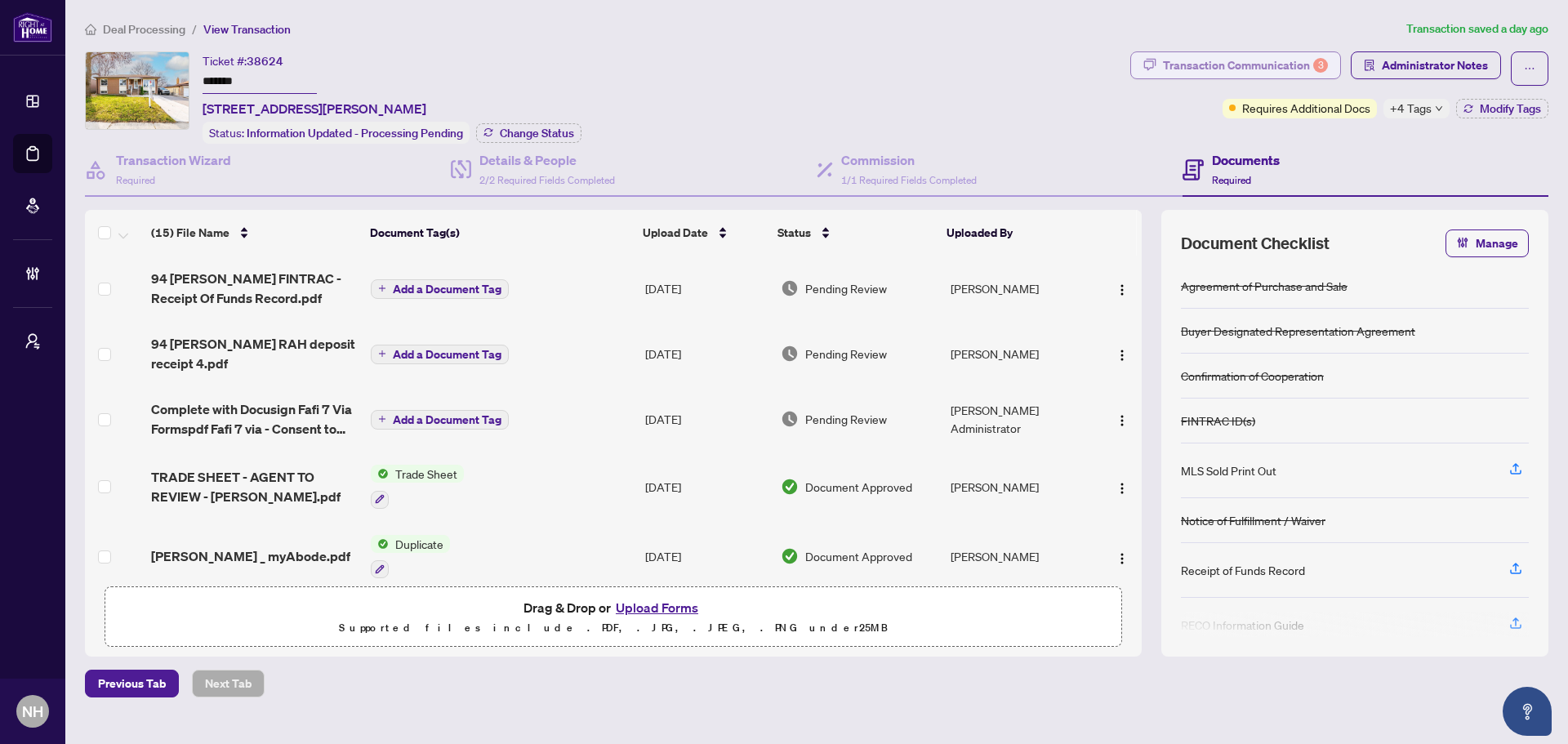
click at [1234, 61] on div "Transaction Communication 3" at bounding box center [1245, 65] width 165 height 26
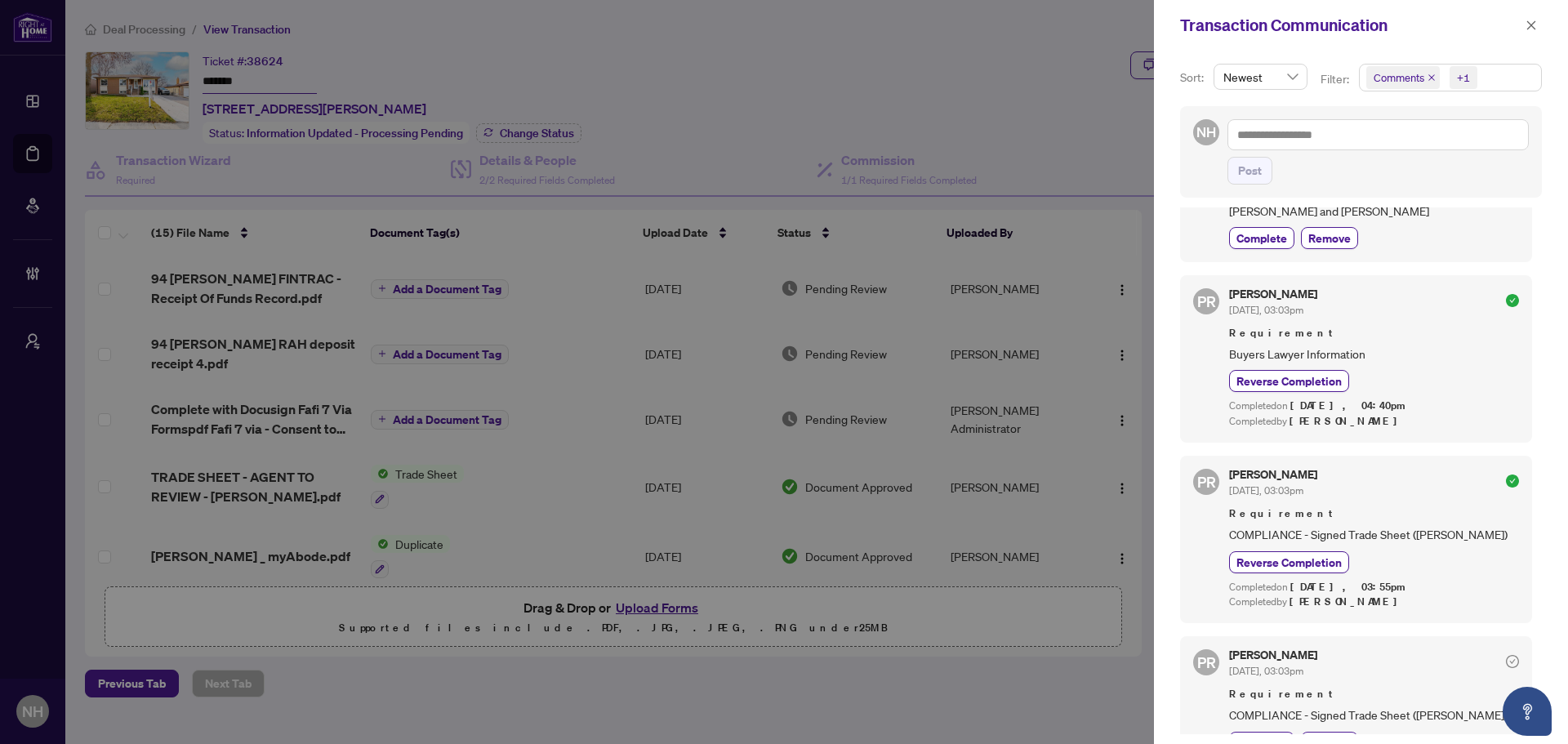
scroll to position [735, 0]
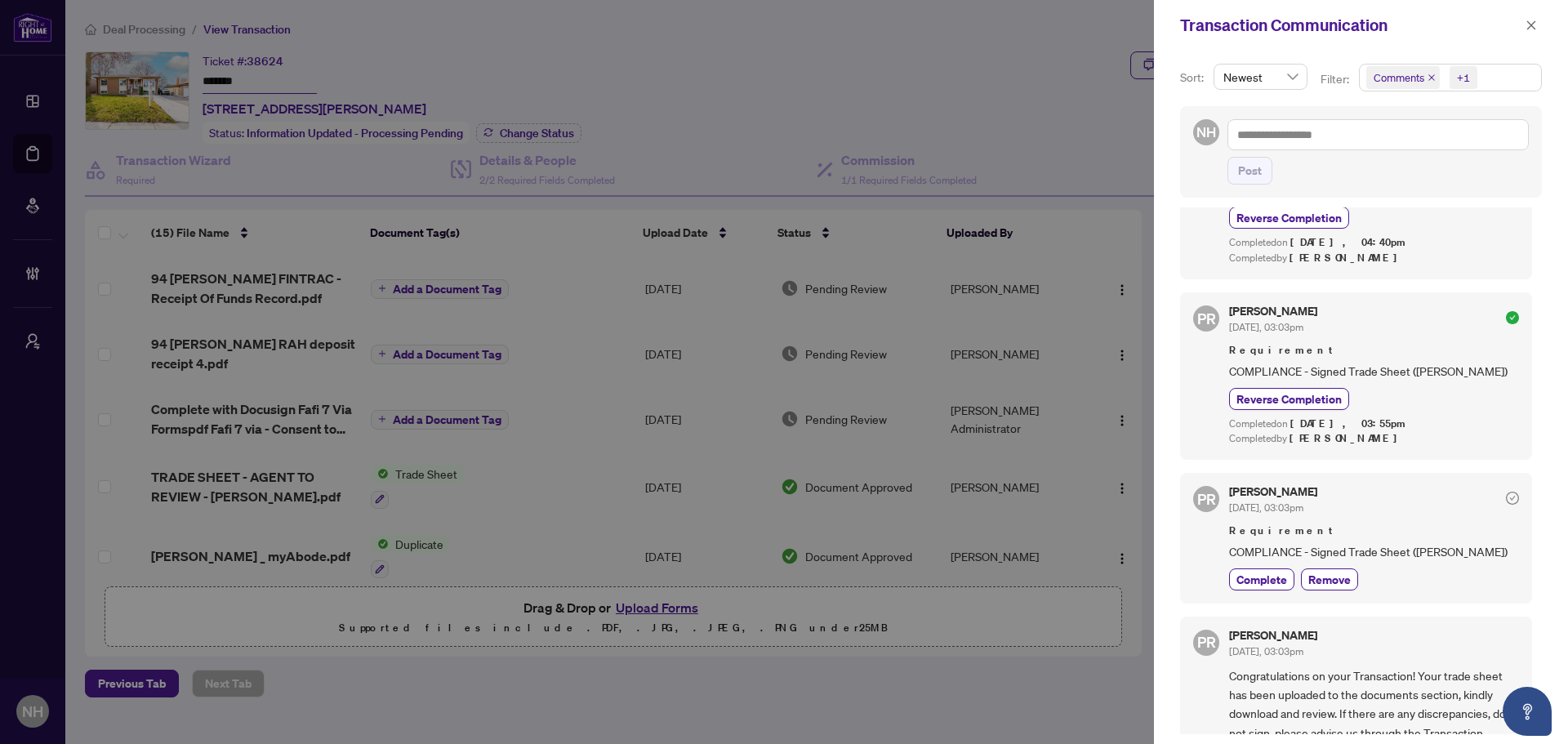
click at [1431, 81] on icon "close" at bounding box center [1431, 77] width 8 height 8
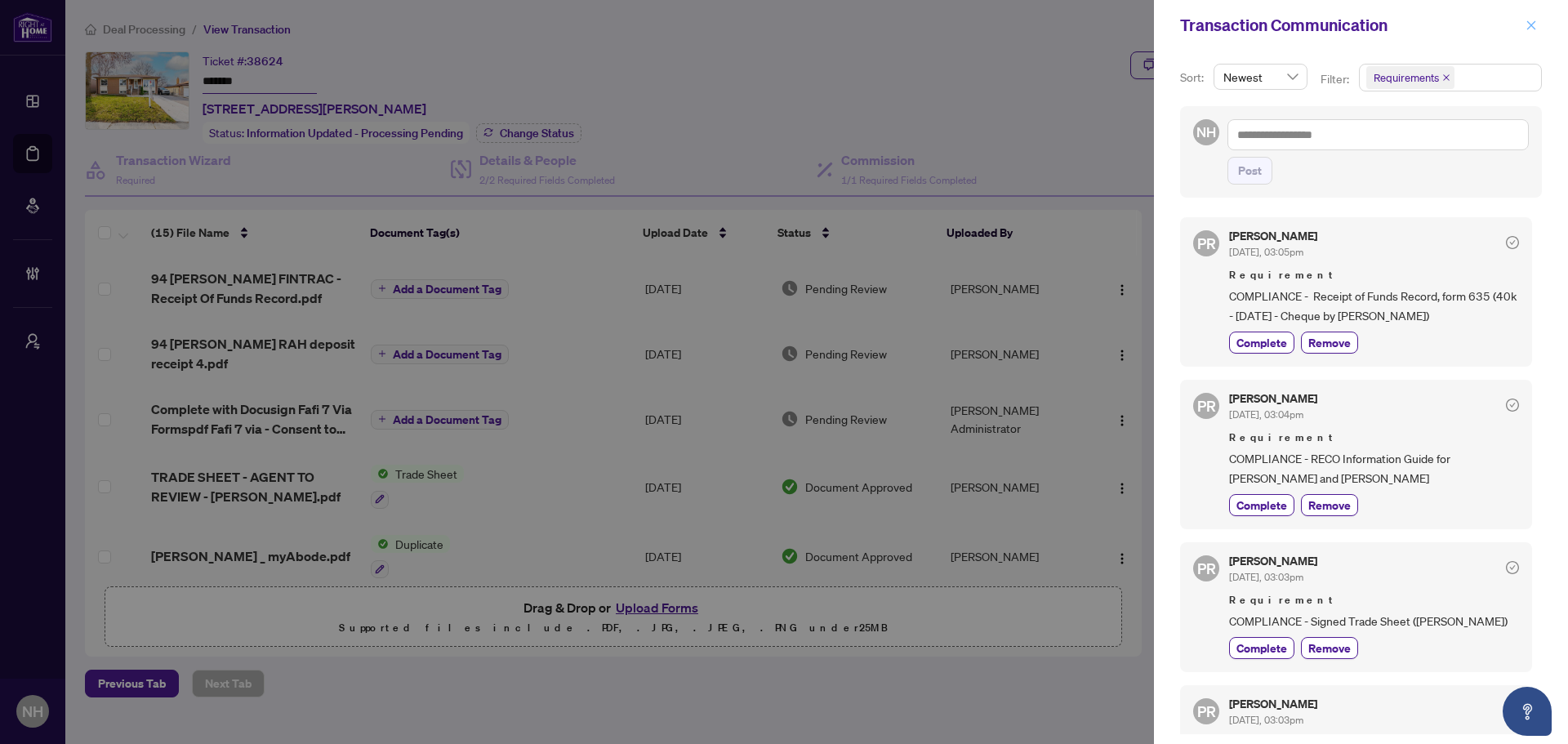
click at [1528, 29] on icon "close" at bounding box center [1531, 25] width 12 height 12
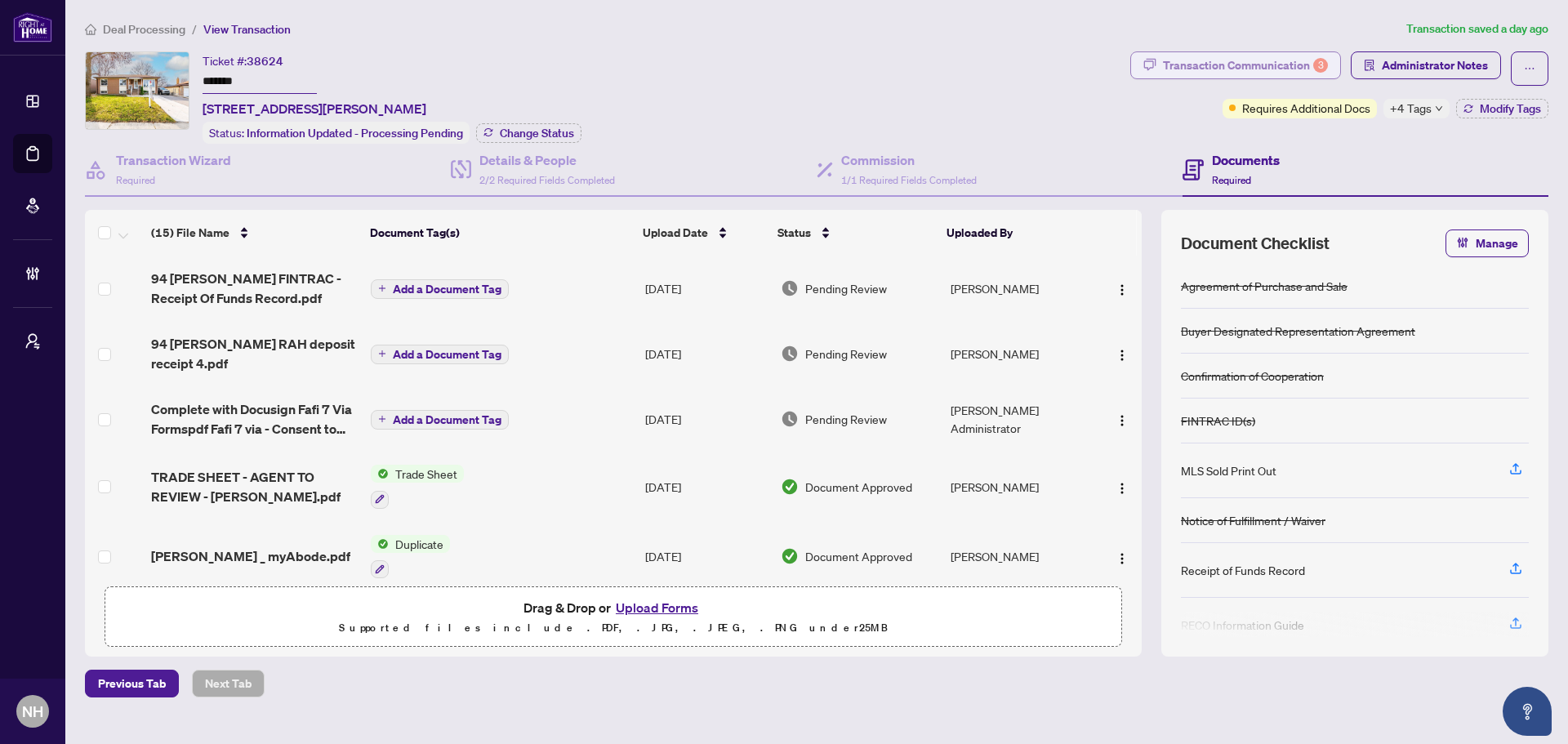
click at [1193, 65] on div "Transaction Communication 3" at bounding box center [1245, 65] width 165 height 26
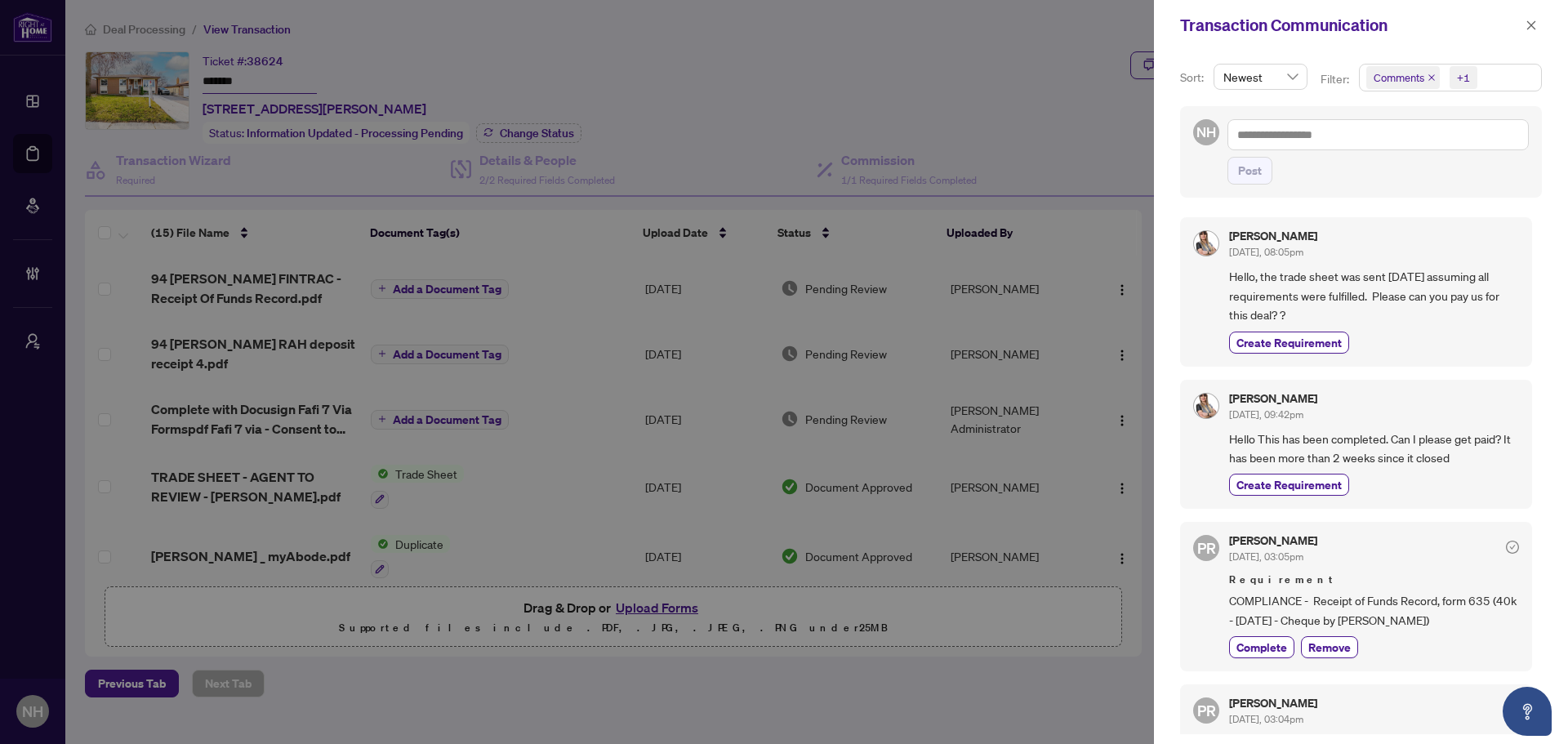
click at [1544, 29] on div "Transaction Communication" at bounding box center [1360, 25] width 414 height 50
click at [1532, 29] on icon "close" at bounding box center [1531, 25] width 12 height 12
